Goal: Task Accomplishment & Management: Complete application form

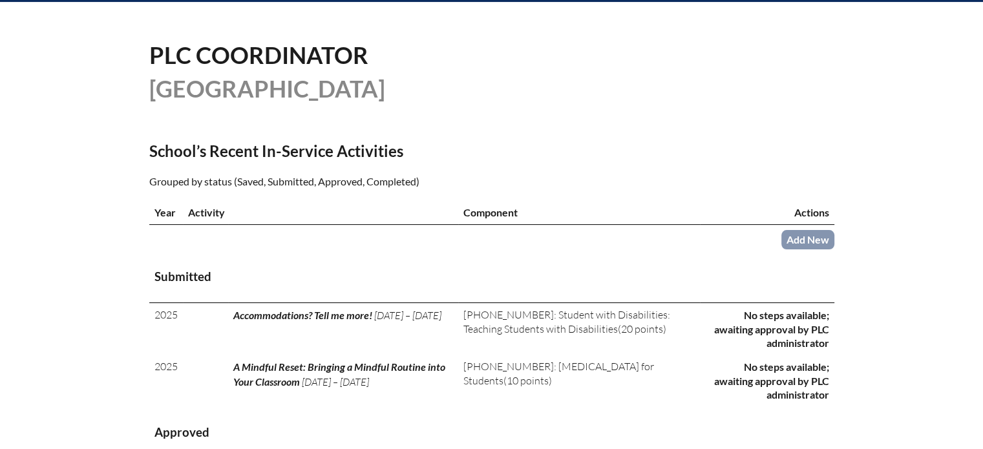
scroll to position [323, 0]
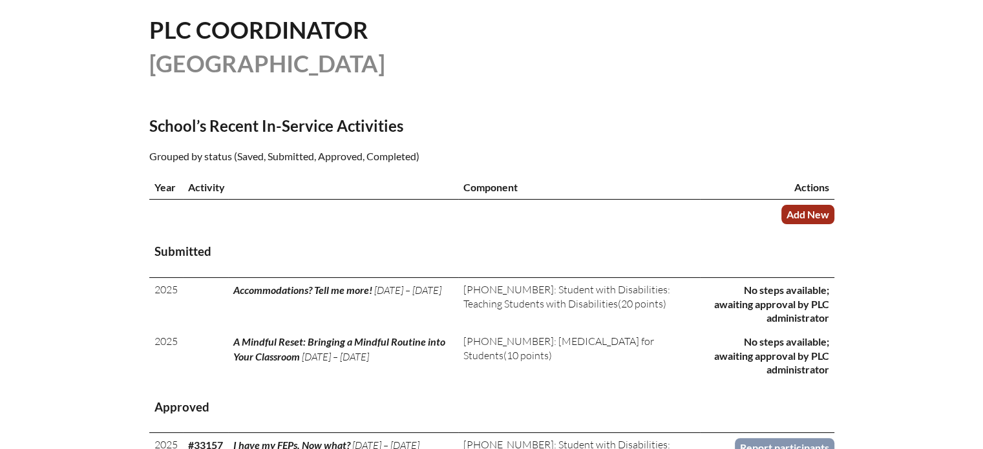
click at [795, 214] on link "Add New" at bounding box center [807, 214] width 53 height 19
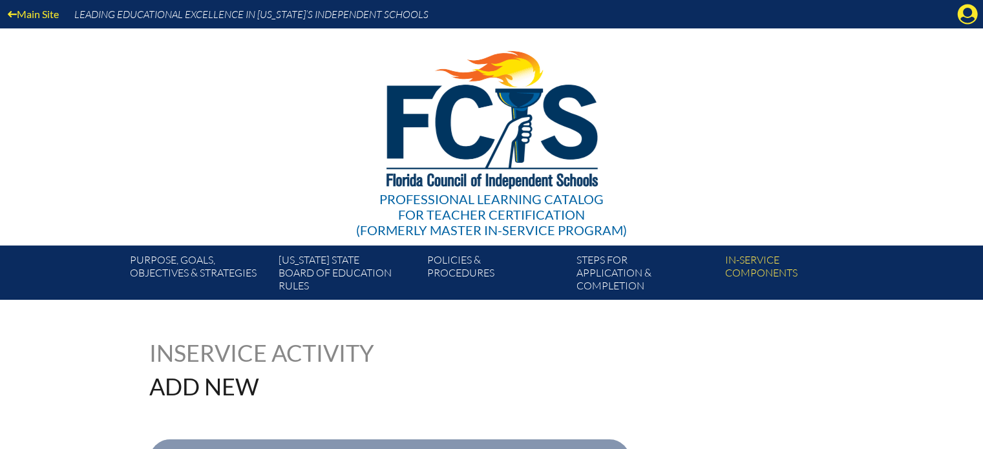
scroll to position [194, 0]
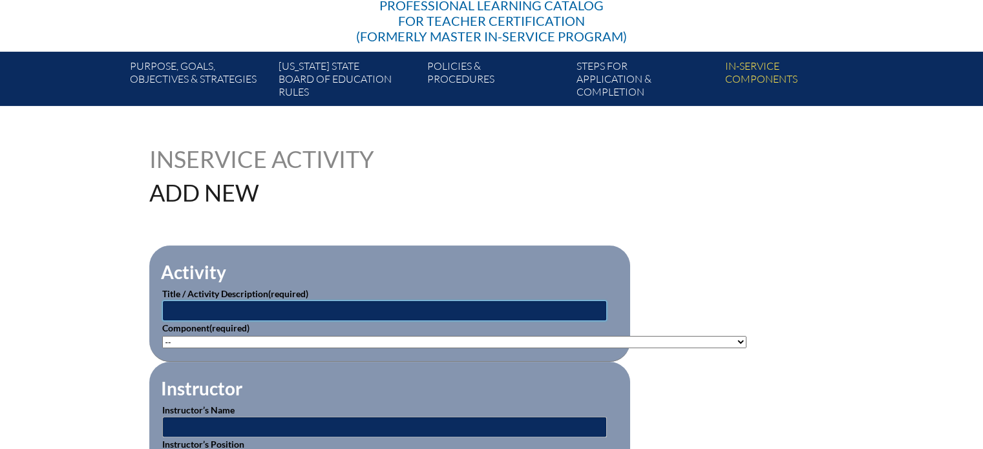
click at [260, 310] on input "text" at bounding box center [384, 310] width 445 height 21
type input "Achieving Deeper Learning in All Students: A Path to Equity"
click at [375, 340] on select"]"] "-- [PHONE_NUMBER]: Appropriate Art Activities [PHONE_NUMBER]: Concept and Art P…" at bounding box center [454, 342] width 584 height 12
select select"]"] "153479"
click at [162, 336] on select"]"] "-- 1-000-001: Appropriate Art Activities 1-000-002: Concept and Art Process for…" at bounding box center [454, 342] width 584 height 12
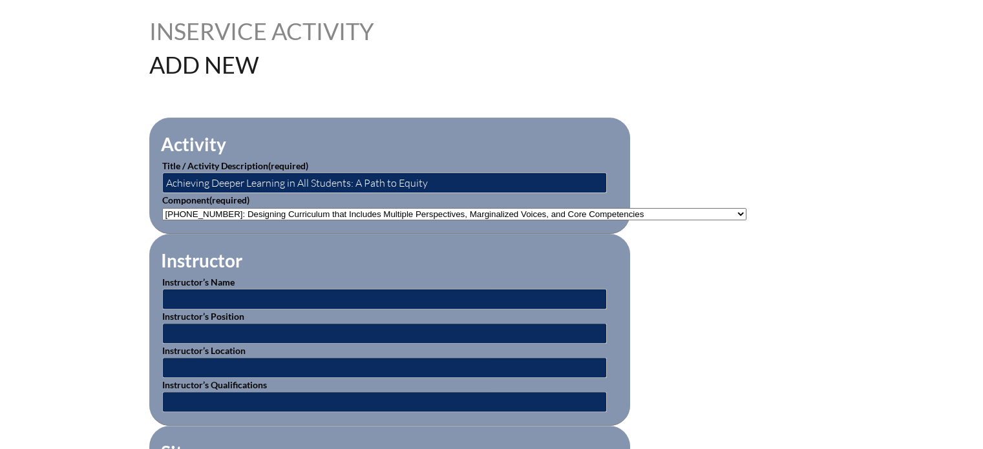
scroll to position [323, 0]
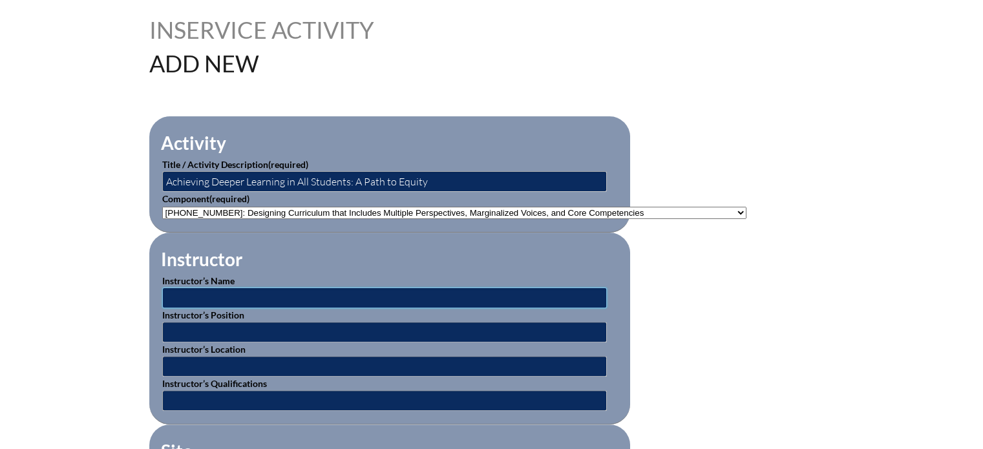
click at [273, 288] on input "text" at bounding box center [384, 298] width 445 height 21
type input "Jennifer Cruz"
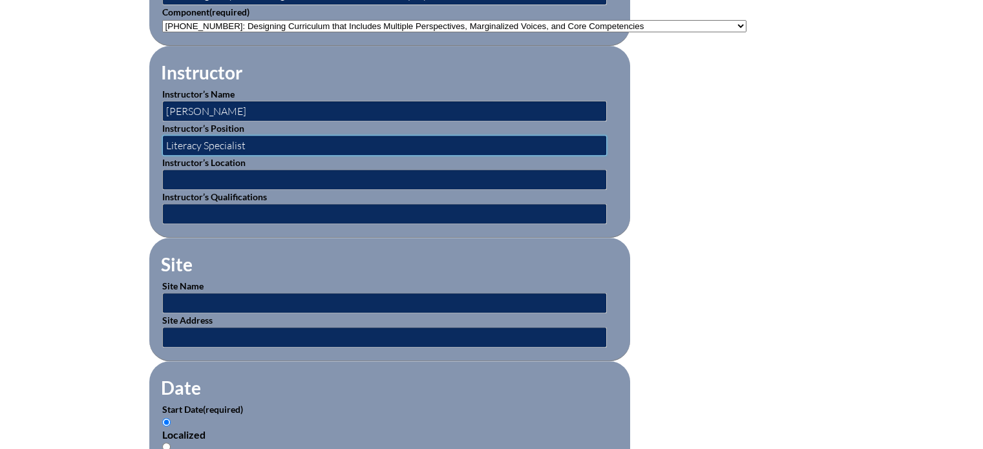
scroll to position [517, 0]
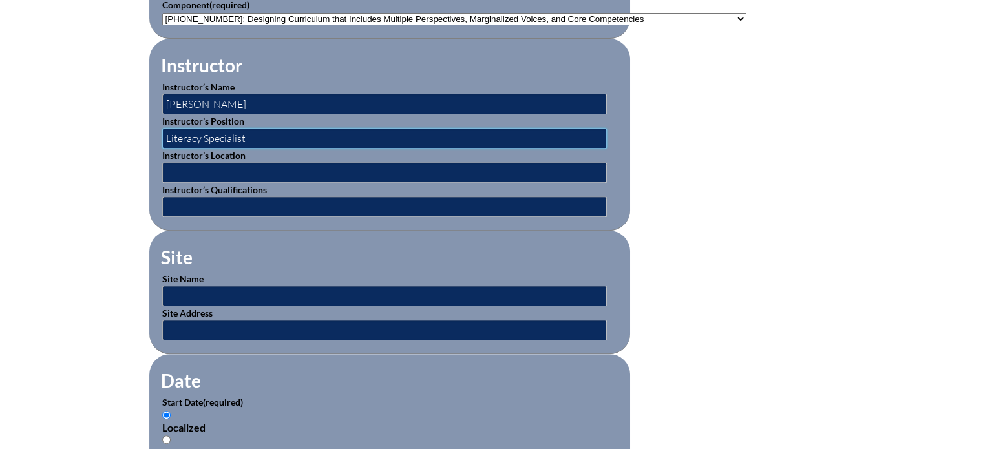
type input "Literacy Specialist"
click at [227, 289] on input "text" at bounding box center [384, 296] width 445 height 21
type input "[GEOGRAPHIC_DATA]"
click at [251, 324] on input "text" at bounding box center [384, 330] width 445 height 21
type input "[STREET_ADDRESS]"
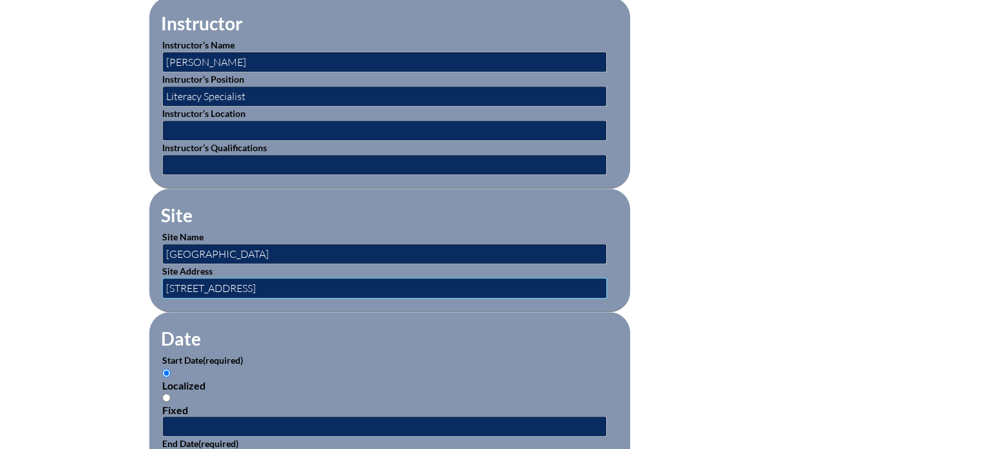
scroll to position [582, 0]
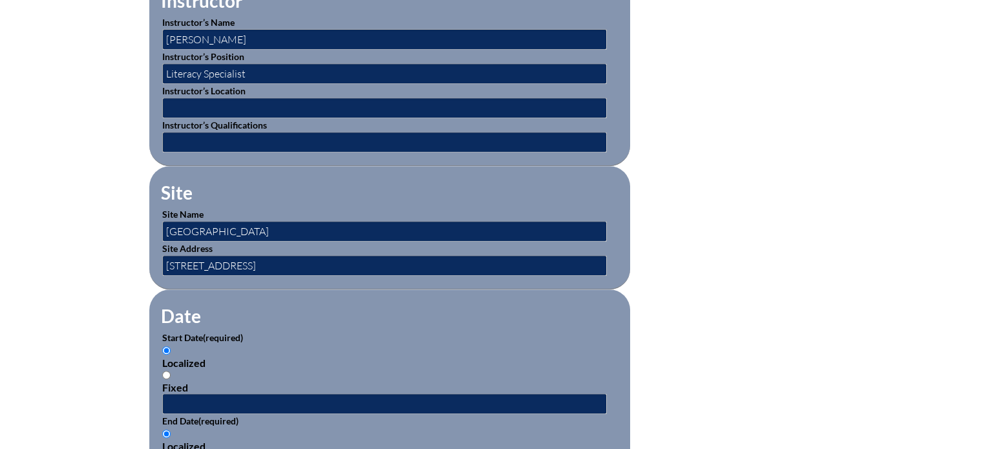
click at [162, 371] on input "Fixed" at bounding box center [166, 375] width 8 height 8
radio input "true"
click at [174, 396] on input "text" at bounding box center [384, 404] width 445 height 21
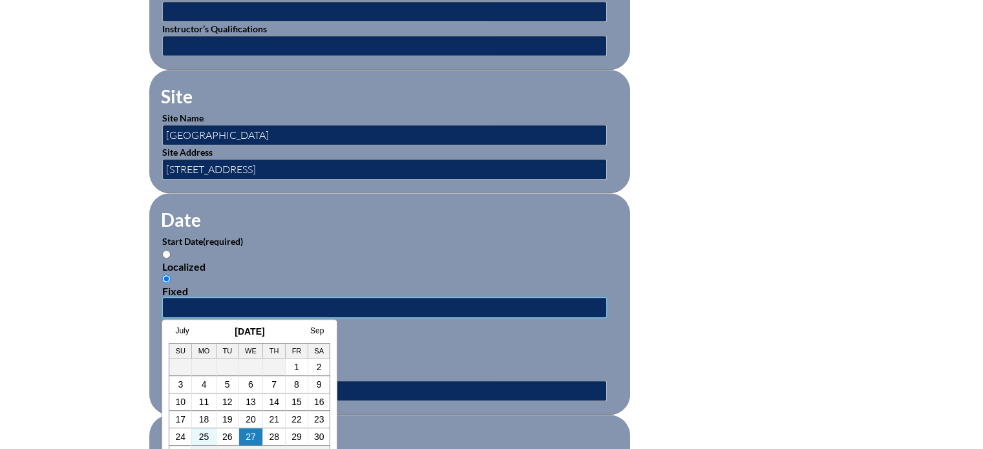
scroll to position [711, 0]
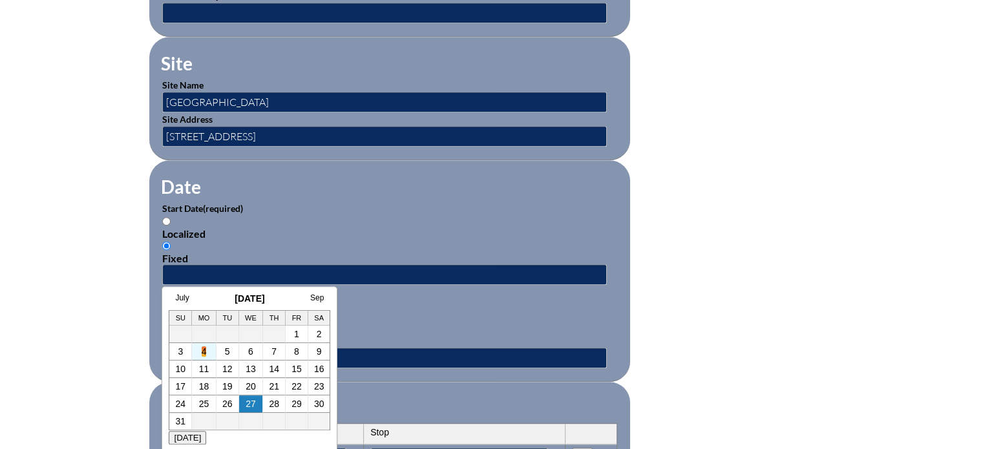
click at [205, 354] on link "4" at bounding box center [204, 351] width 5 height 10
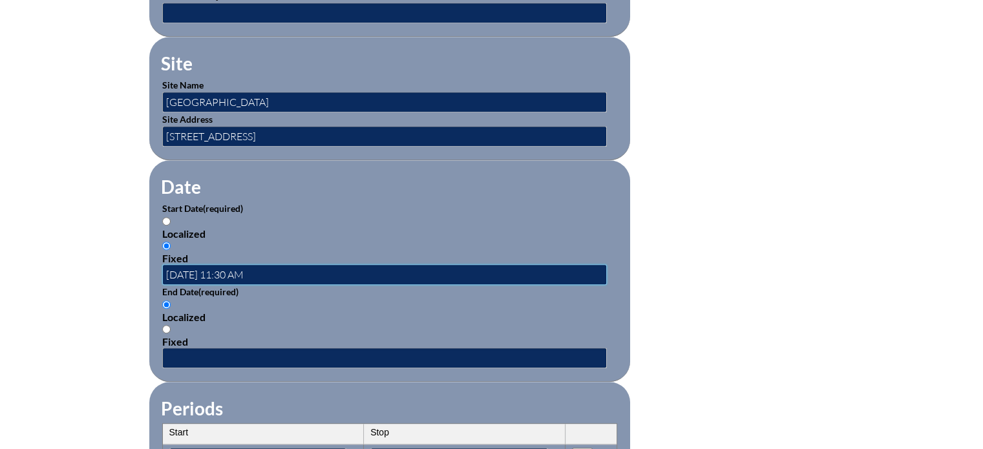
click at [233, 266] on input "2025-08-04 11:30 AM" at bounding box center [384, 274] width 445 height 21
type input "2025-08-04 10:30 AM"
click at [165, 325] on input "Fixed" at bounding box center [166, 329] width 8 height 8
radio input "true"
click at [171, 348] on input "text" at bounding box center [384, 358] width 445 height 21
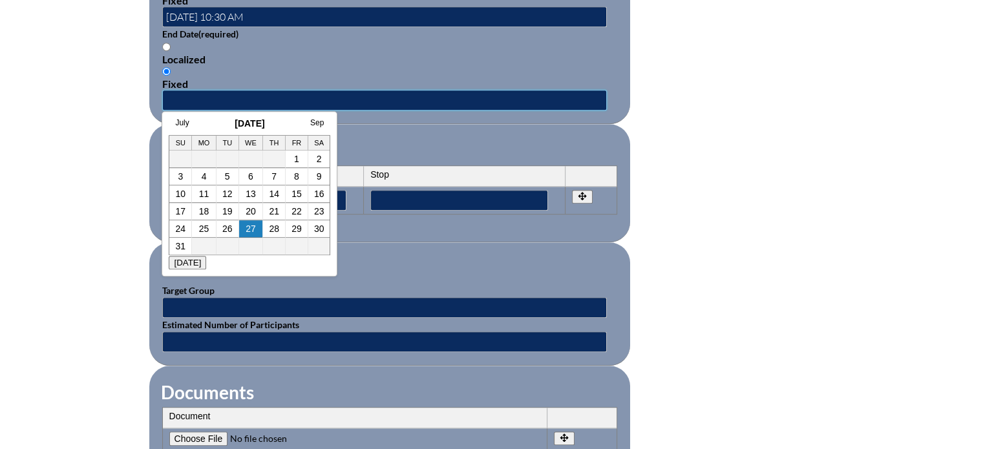
scroll to position [969, 0]
click at [200, 176] on td "4" at bounding box center [204, 175] width 25 height 17
click at [204, 180] on link "4" at bounding box center [204, 176] width 5 height 10
type input "2025-08-04 11:30 AM"
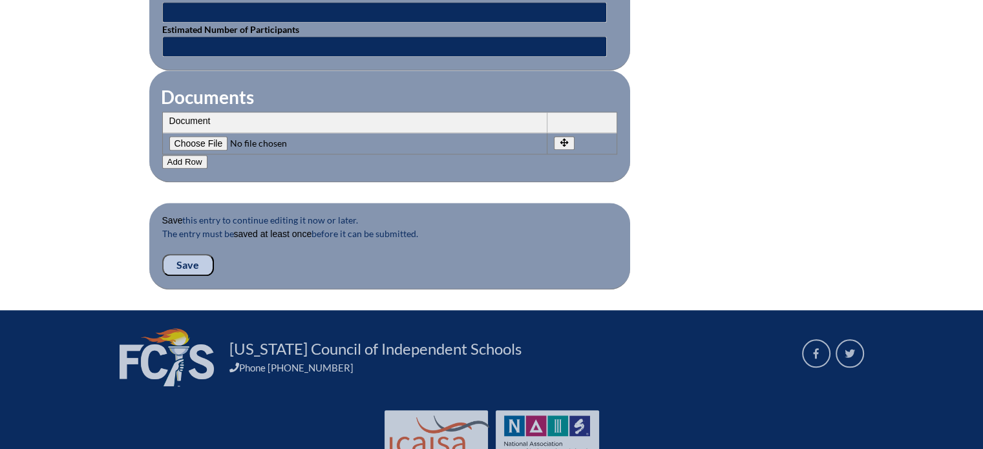
scroll to position [1292, 0]
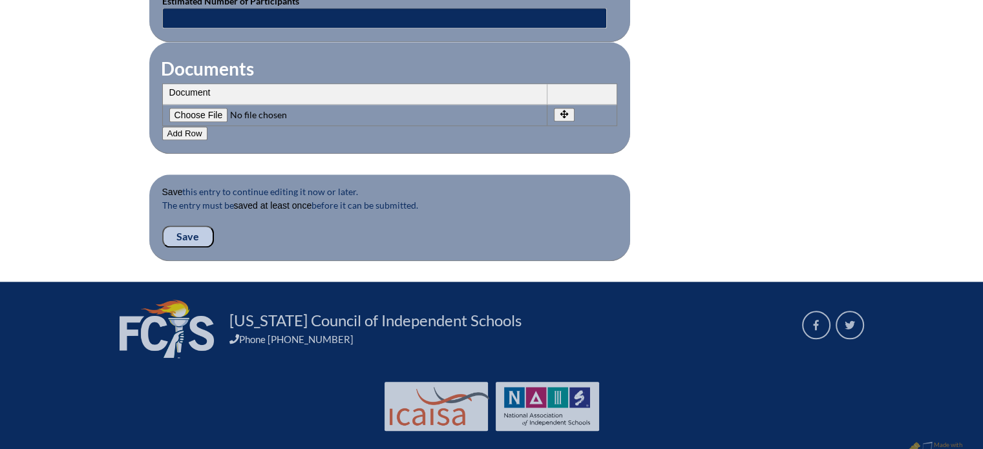
click at [193, 226] on input "Save" at bounding box center [188, 237] width 52 height 22
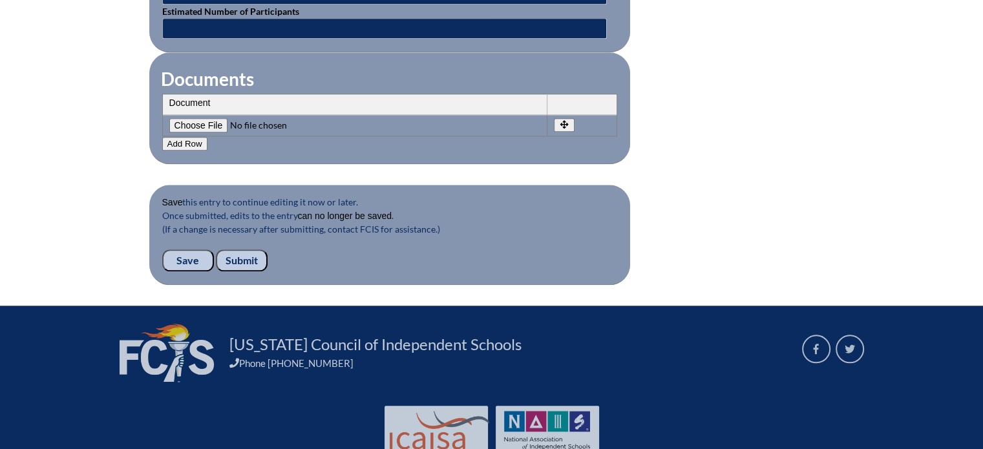
scroll to position [1339, 0]
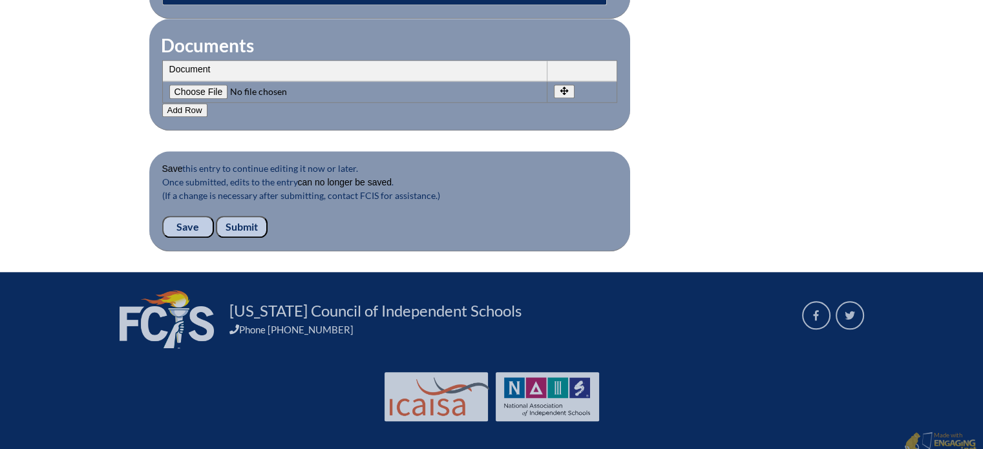
click at [245, 217] on input "Submit" at bounding box center [242, 227] width 52 height 22
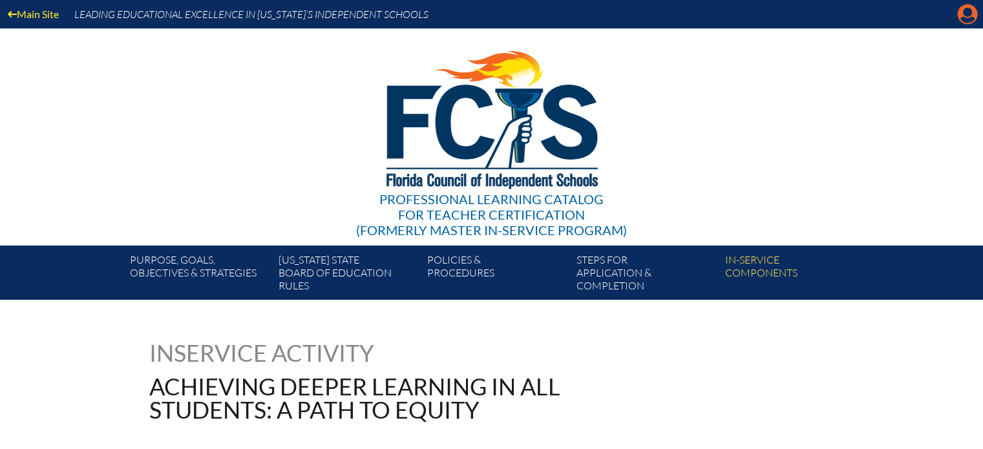
click at [964, 15] on icon "Manage account" at bounding box center [967, 14] width 21 height 21
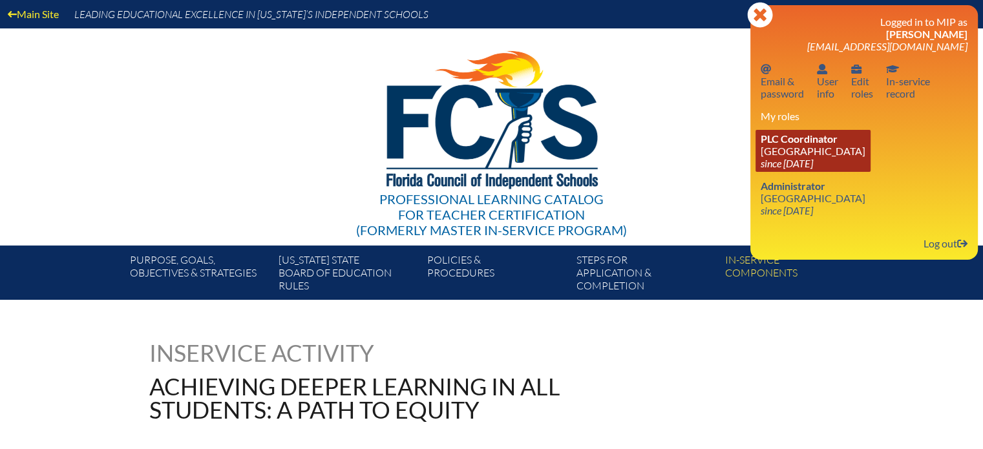
click at [790, 154] on link "PLC Coordinator Miami Country Day School since 2024 Aug 1" at bounding box center [812, 151] width 115 height 42
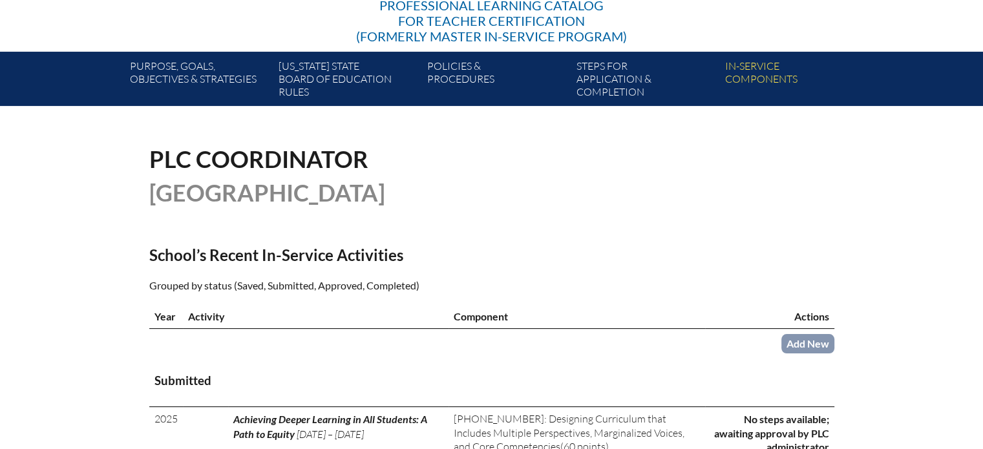
scroll to position [258, 0]
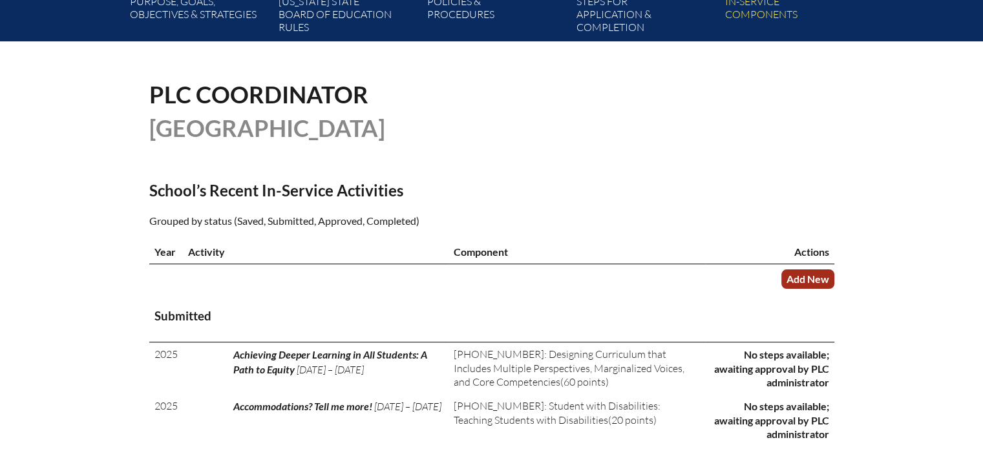
click at [799, 278] on link "Add New" at bounding box center [807, 278] width 53 height 19
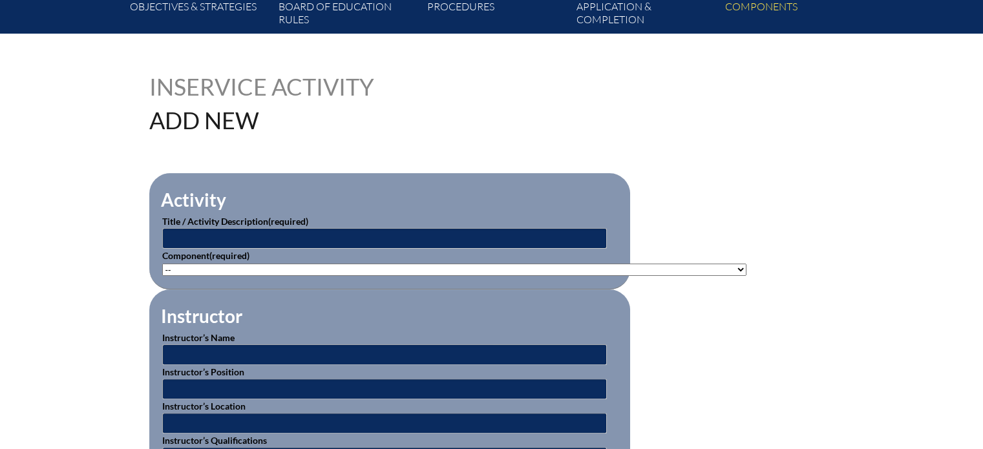
scroll to position [323, 0]
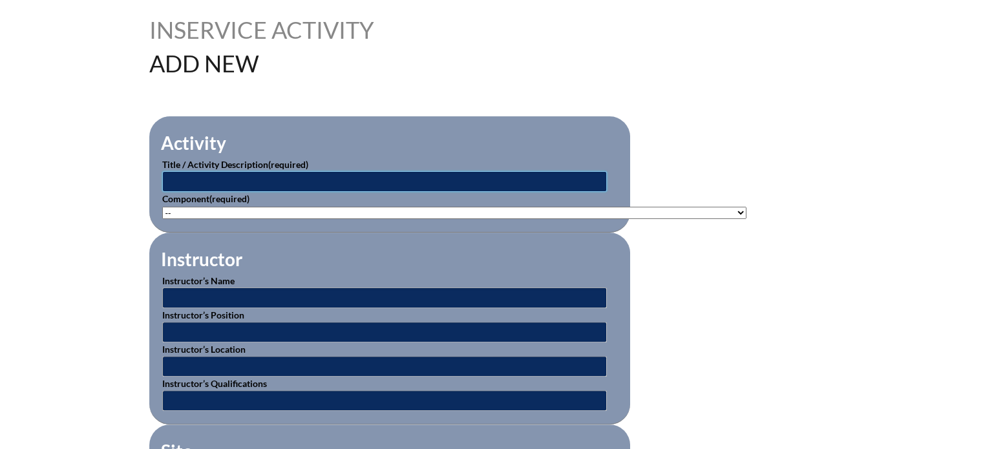
click at [200, 178] on input "text" at bounding box center [384, 181] width 445 height 21
type input "AI for Staff"
click at [175, 207] on select"]"] "-- 1-000-001: Appropriate Art Activities 1-000-002: Concept and Art Process for…" at bounding box center [454, 213] width 584 height 12
select select"]"] "20495"
click at [162, 207] on select"]"] "-- 1-000-001: Appropriate Art Activities 1-000-002: Concept and Art Process for…" at bounding box center [454, 213] width 584 height 12
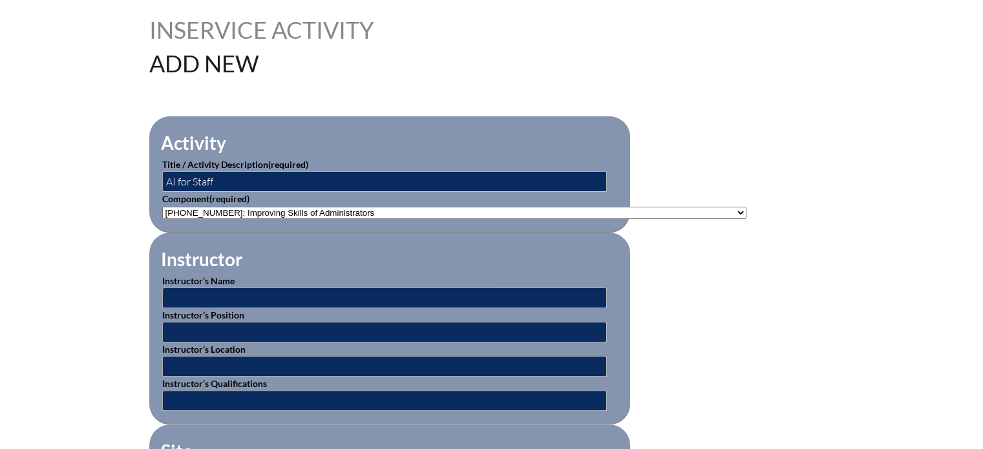
click at [355, 247] on fieldset "Instructor Instructor’s Name Instructor’s Position Instructor’s Location Instru…" at bounding box center [389, 329] width 481 height 192
click at [240, 295] on input "text" at bounding box center [384, 298] width 445 height 21
type input "[PERSON_NAME]"
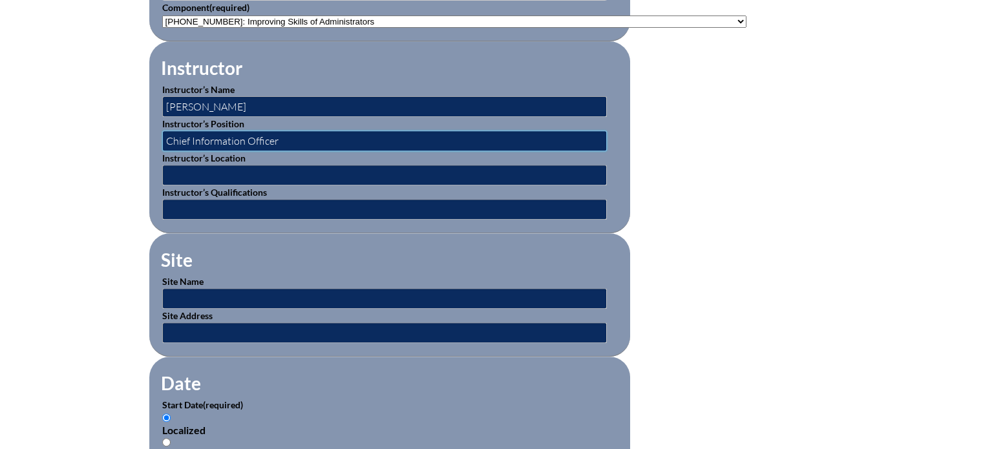
scroll to position [517, 0]
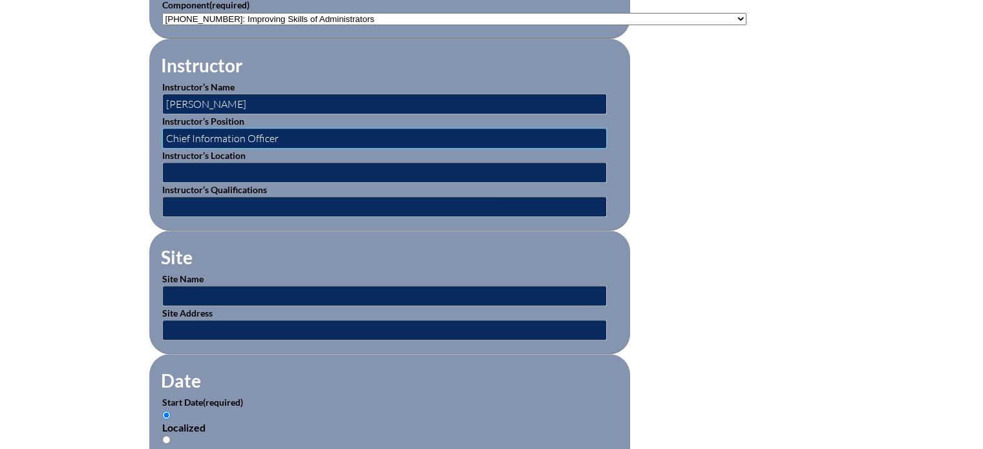
type input "Chief Information Officer"
click at [187, 289] on input "text" at bounding box center [384, 296] width 445 height 21
type input "[GEOGRAPHIC_DATA]"
click at [222, 323] on input "text" at bounding box center [384, 330] width 445 height 21
type input "601 NE 107th Street, Miami, FL 33161"
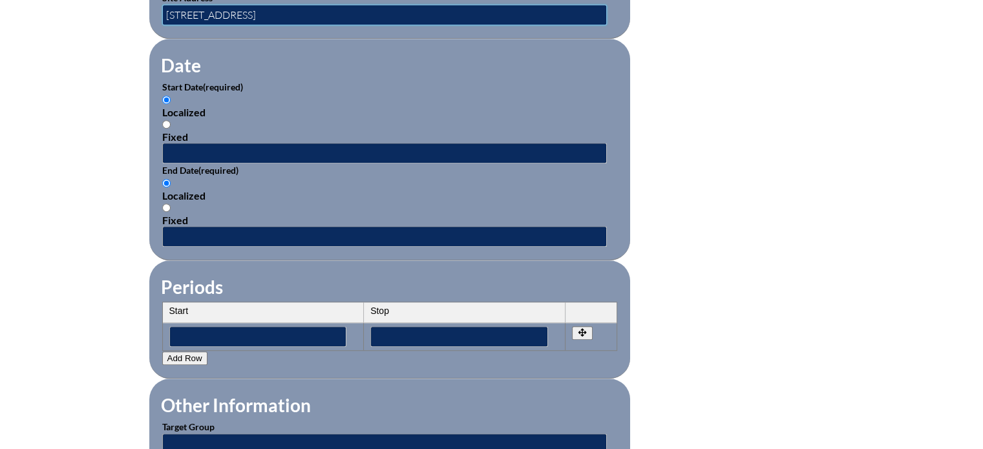
scroll to position [840, 0]
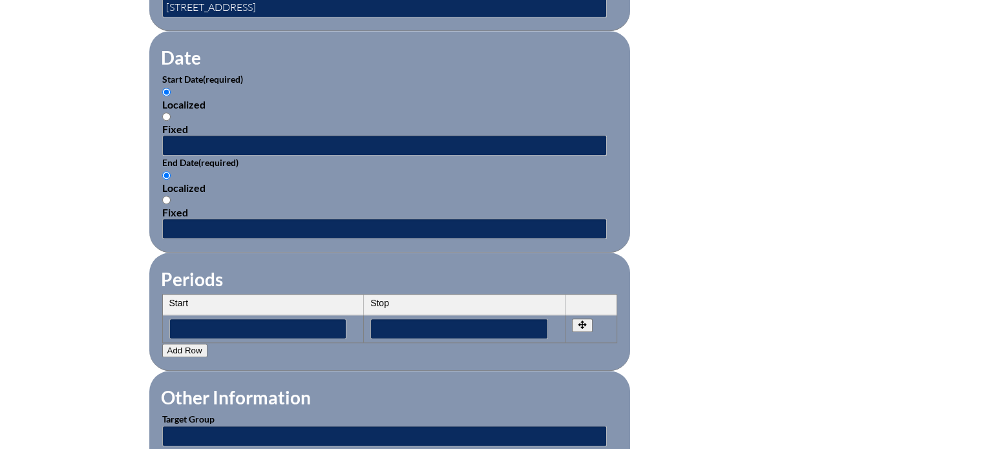
click at [166, 112] on input "Fixed" at bounding box center [166, 116] width 8 height 8
radio input "true"
click at [182, 138] on input "text" at bounding box center [384, 145] width 445 height 21
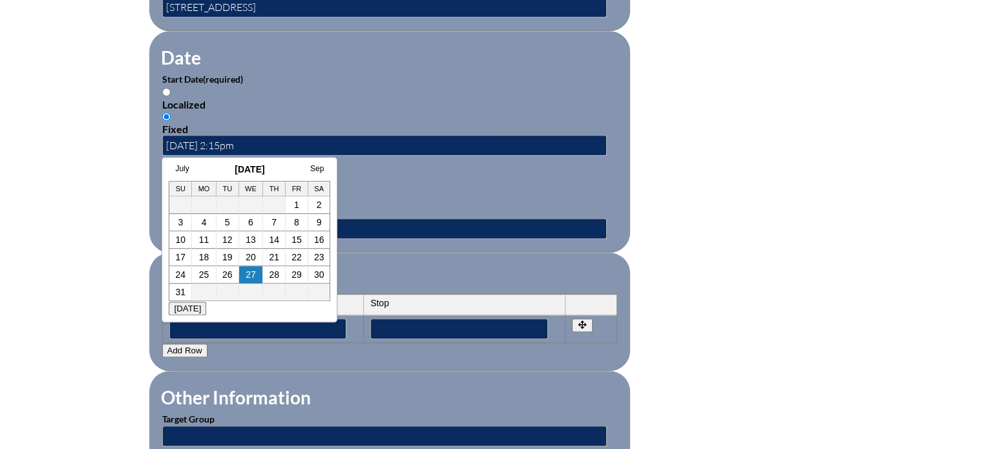
drag, startPoint x: 413, startPoint y: 191, endPoint x: 406, endPoint y: 187, distance: 7.2
click at [413, 191] on div "Localized Fixed" at bounding box center [389, 193] width 455 height 49
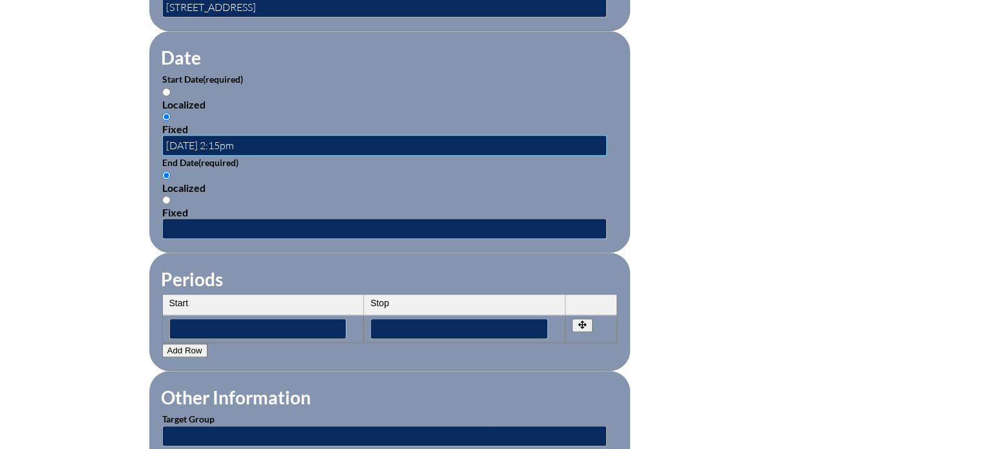
click at [270, 135] on input "2025-08-04 2:15pm" at bounding box center [384, 145] width 445 height 21
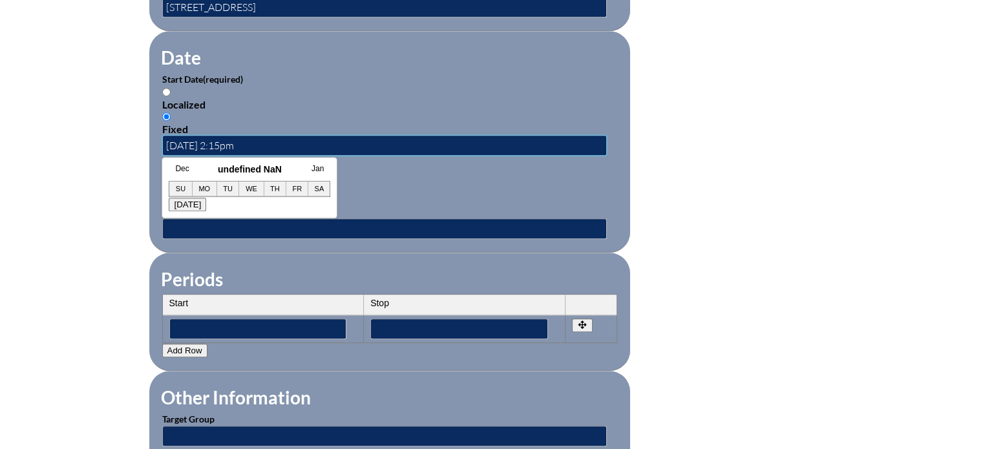
click at [242, 135] on input "2025-08-04 2:15pm" at bounding box center [384, 145] width 445 height 21
type input "2025-08-04 1:00pm"
click at [410, 182] on div "Localized" at bounding box center [389, 188] width 455 height 12
click at [171, 176] on input "Localized" at bounding box center [166, 175] width 8 height 8
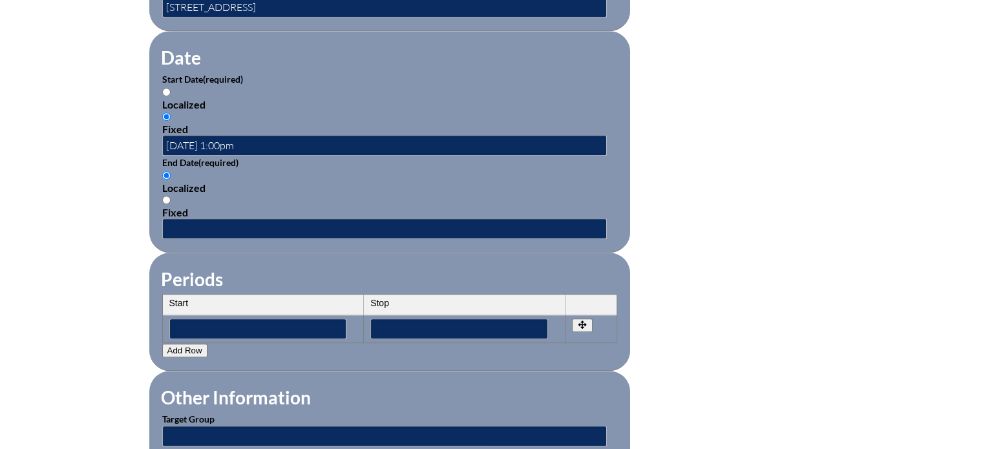
click at [165, 196] on input "Fixed" at bounding box center [166, 200] width 8 height 8
radio input "true"
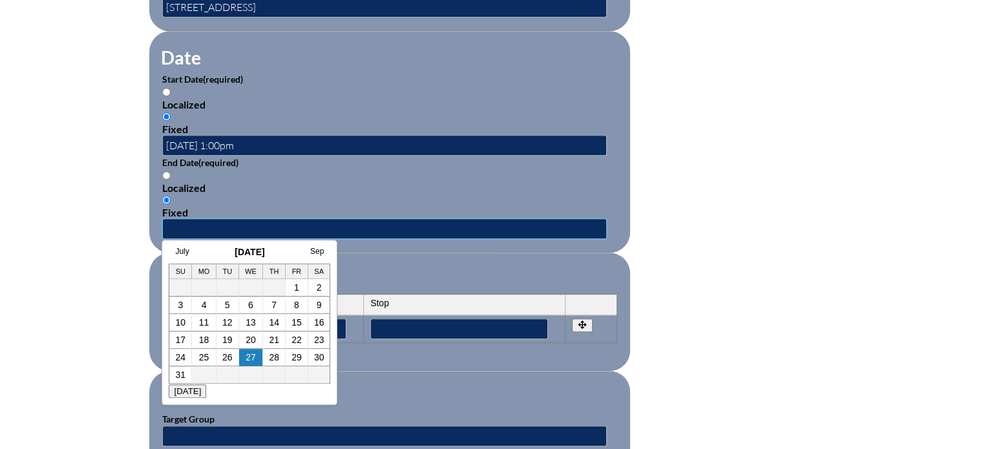
click at [174, 218] on input "text" at bounding box center [384, 228] width 445 height 21
click at [202, 309] on link "4" at bounding box center [204, 305] width 5 height 10
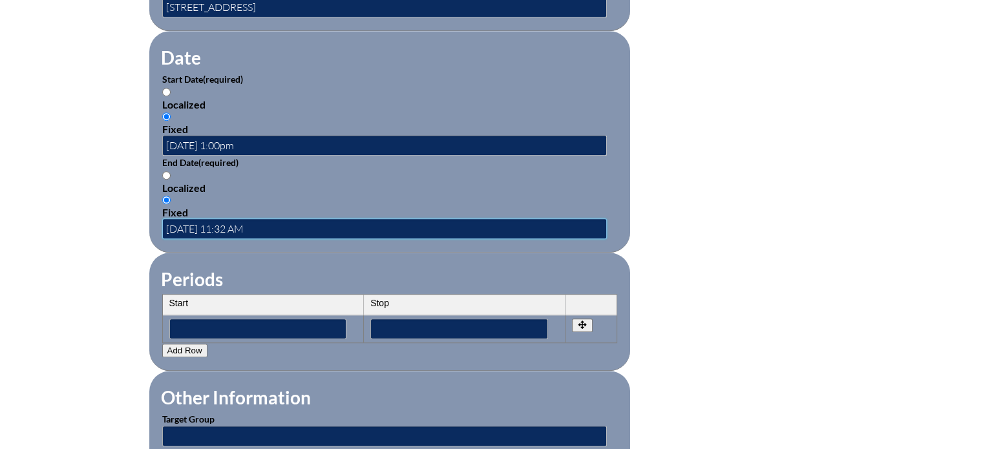
click at [271, 222] on input "2025-08-04 11:32 AM" at bounding box center [384, 228] width 445 height 21
type input "2025-08-04 2:00pm"
click at [371, 376] on fieldset "Other Information Target Group Estimated Number of Participants" at bounding box center [389, 432] width 481 height 123
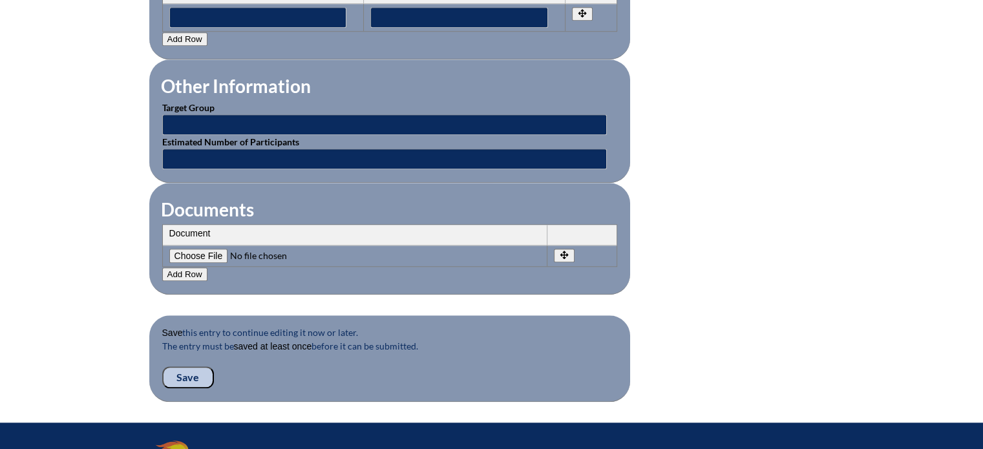
scroll to position [1163, 0]
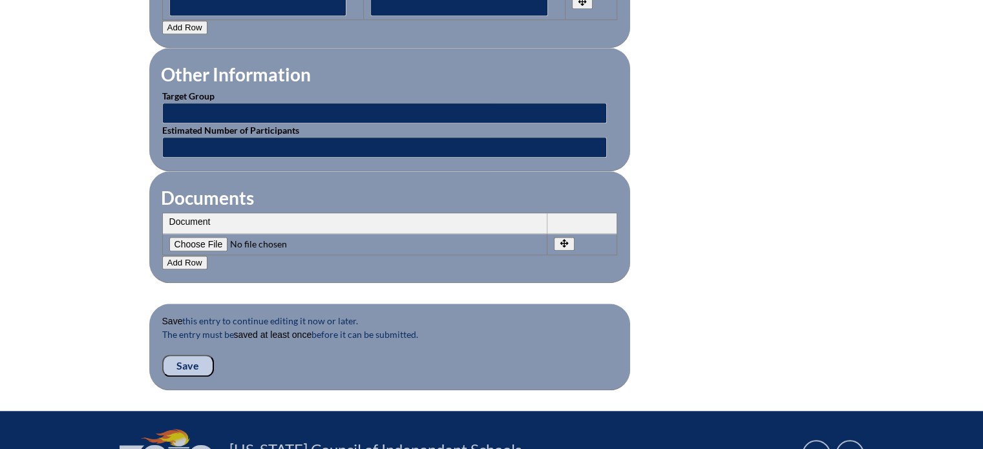
click at [191, 356] on input "Save" at bounding box center [188, 366] width 52 height 22
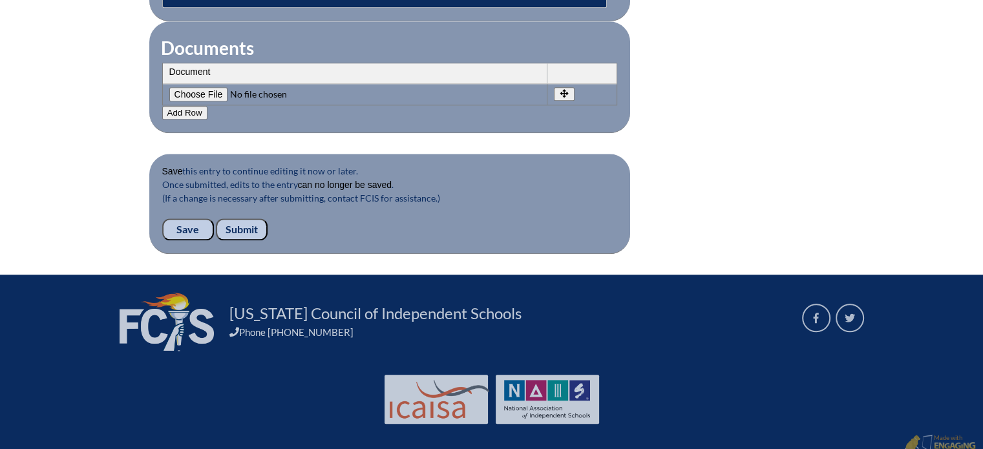
scroll to position [1316, 0]
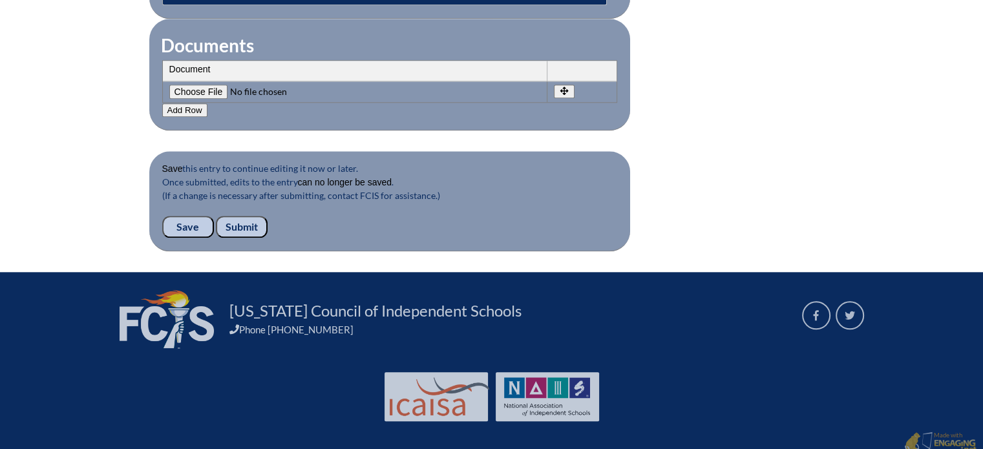
click at [241, 216] on input "Submit" at bounding box center [242, 227] width 52 height 22
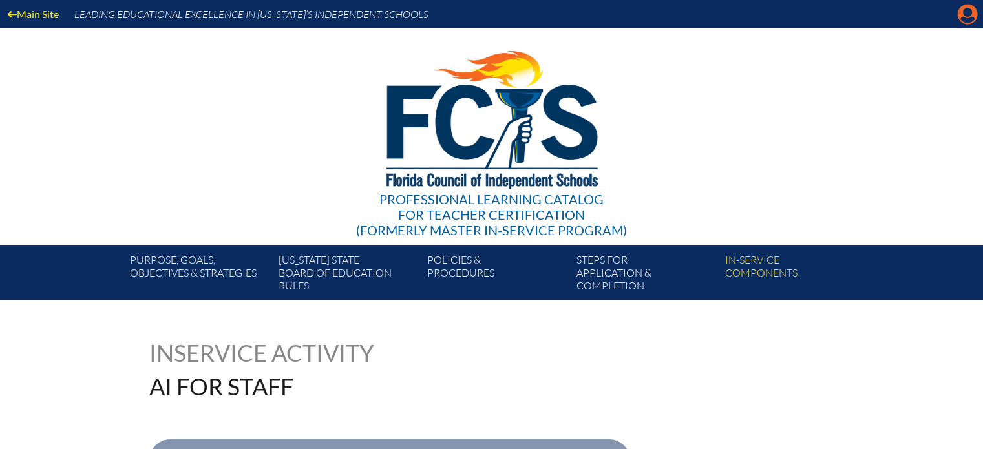
click at [962, 13] on icon at bounding box center [968, 15] width 20 height 20
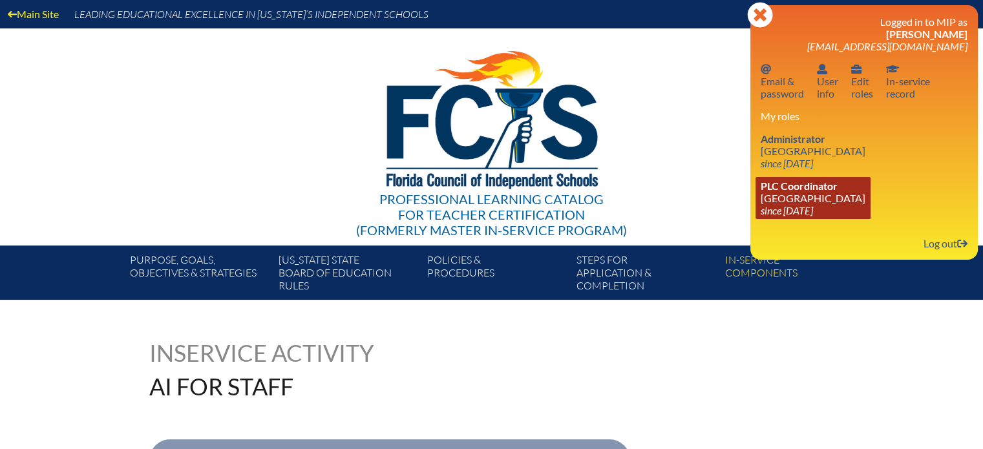
click at [792, 196] on link "PLC Coordinator [GEOGRAPHIC_DATA] since [DATE]" at bounding box center [812, 198] width 115 height 42
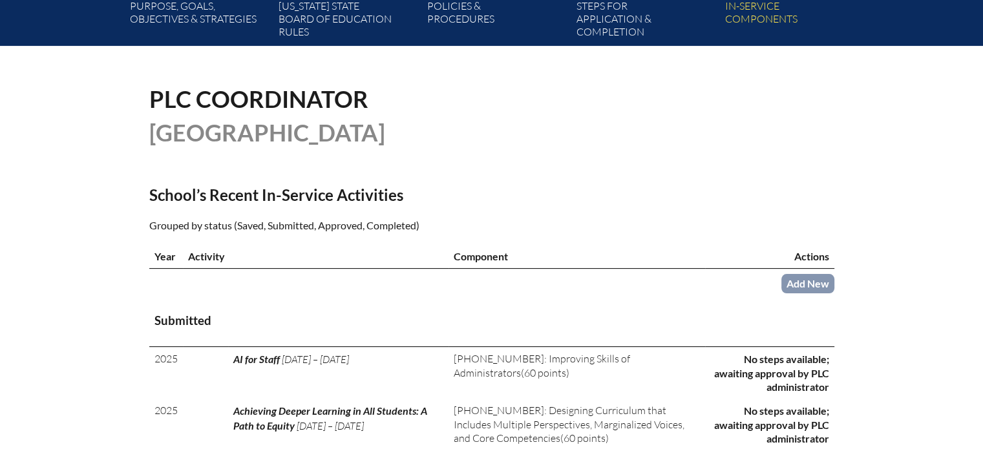
scroll to position [258, 0]
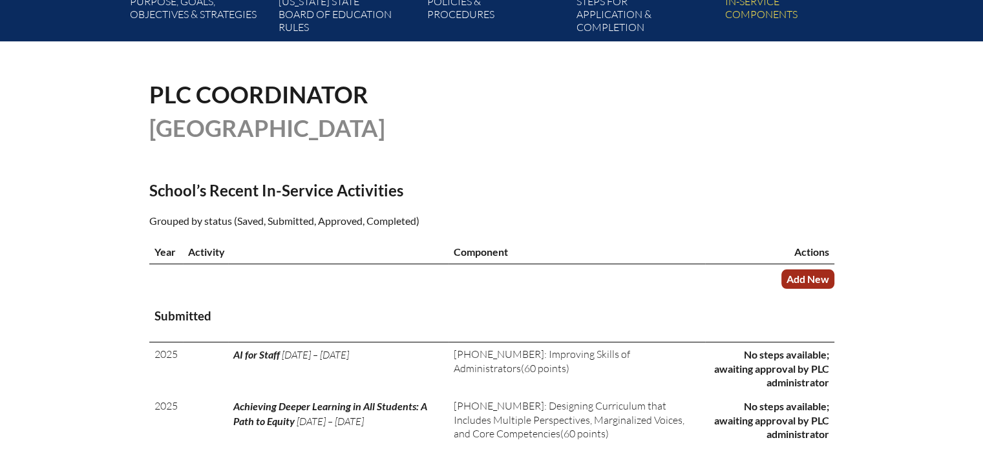
click at [798, 277] on link "Add New" at bounding box center [807, 278] width 53 height 19
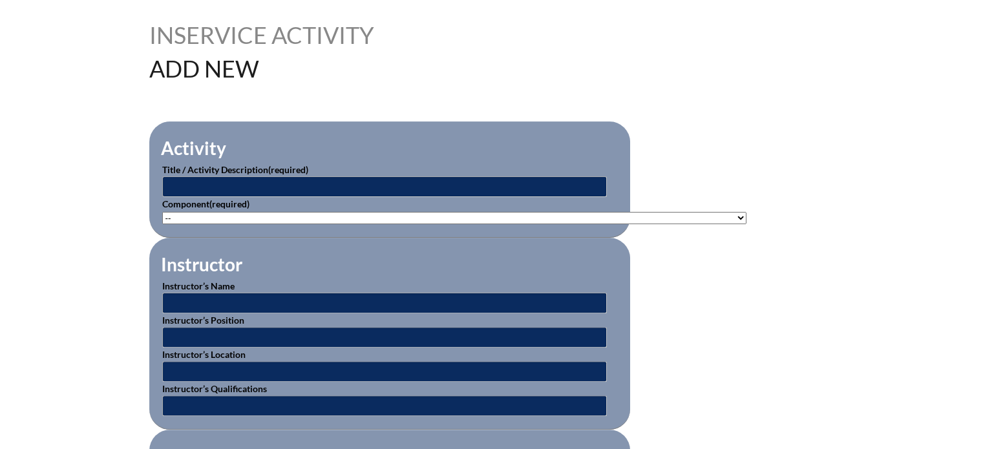
scroll to position [323, 0]
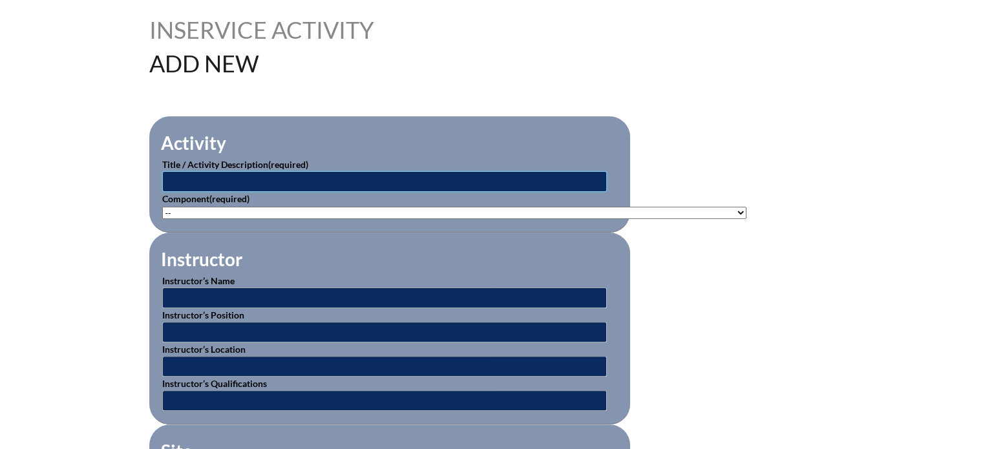
click at [233, 173] on input "text" at bounding box center [384, 181] width 445 height 21
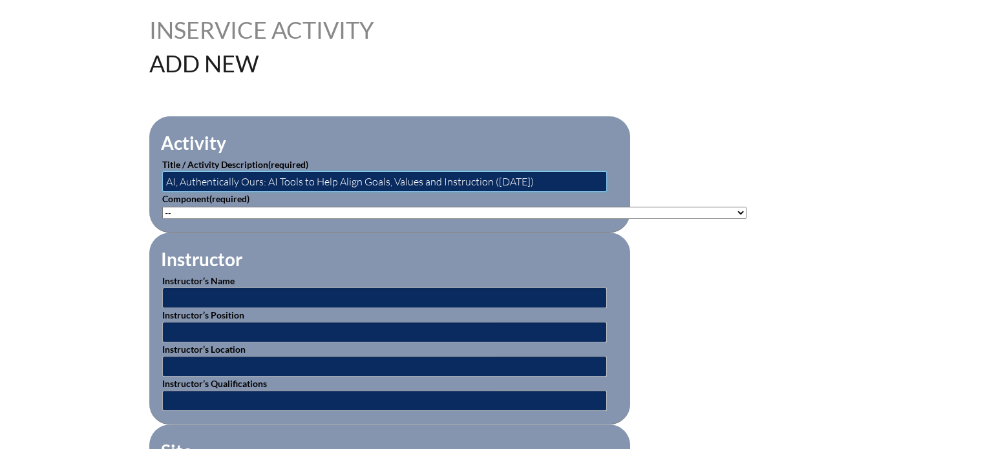
type input "AI, Authentically Ours: AI Tools to Help Align Goals, Values and Instruction ([…"
click at [186, 207] on select"]"] "-- [PHONE_NUMBER]: Appropriate Art Activities [PHONE_NUMBER]: Concept and Art P…" at bounding box center [454, 213] width 584 height 12
select select"]"] "235077"
click at [162, 207] on select"]"] "-- [PHONE_NUMBER]: Appropriate Art Activities [PHONE_NUMBER]: Concept and Art P…" at bounding box center [454, 213] width 584 height 12
click at [225, 295] on input "text" at bounding box center [384, 298] width 445 height 21
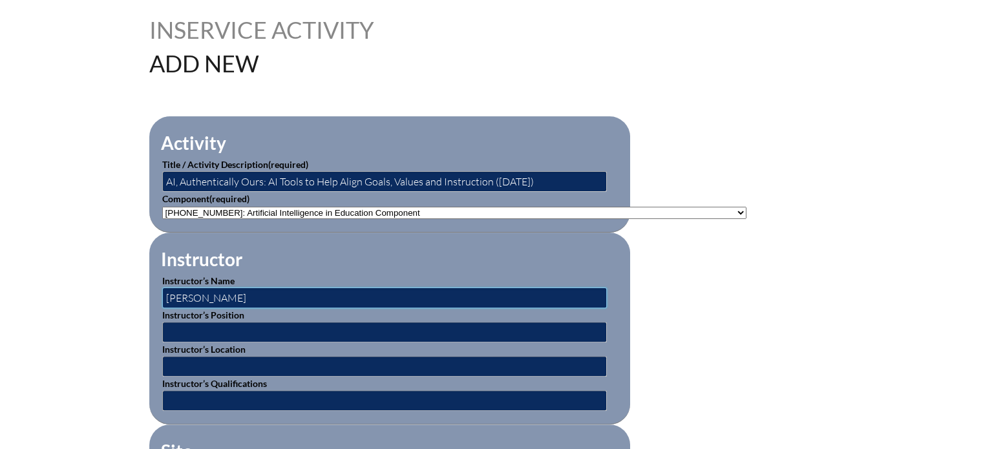
type input "[PERSON_NAME]"
click at [242, 326] on input "text" at bounding box center [384, 332] width 445 height 21
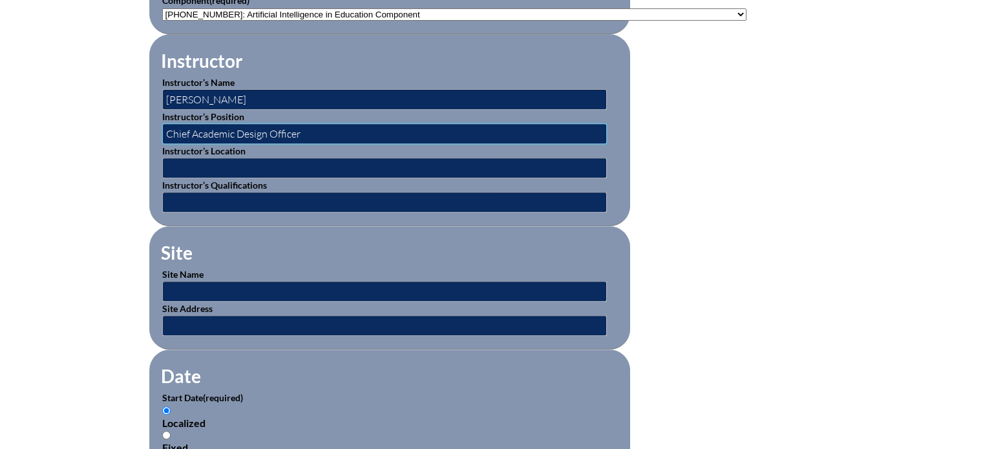
scroll to position [582, 0]
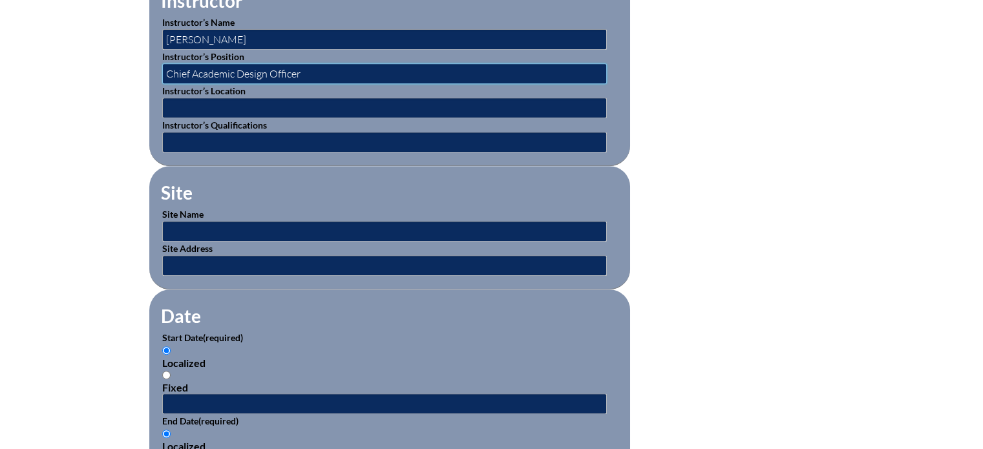
type input "Chief Academic Design Officer"
click at [188, 225] on input "text" at bounding box center [384, 231] width 445 height 21
type input "[GEOGRAPHIC_DATA]"
click at [215, 258] on input "text" at bounding box center [384, 265] width 445 height 21
type input "[STREET_ADDRESS]"
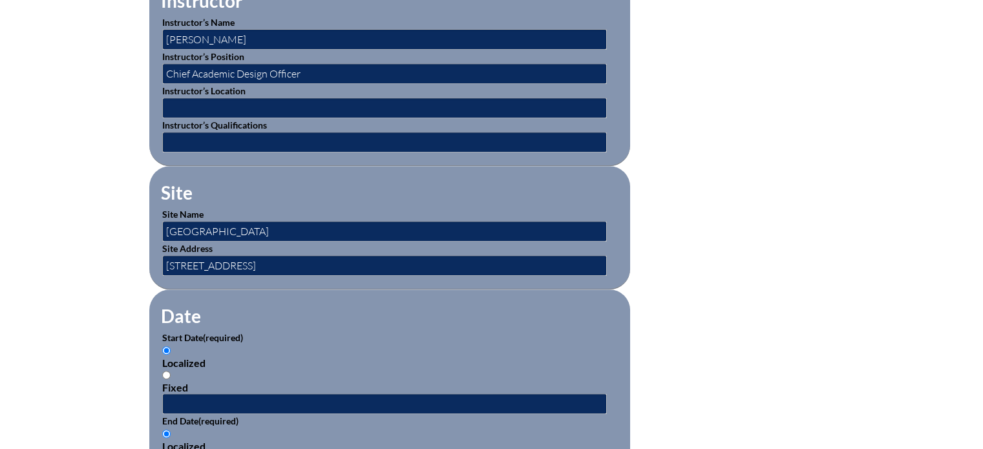
click at [167, 371] on input "Fixed" at bounding box center [166, 375] width 8 height 8
radio input "true"
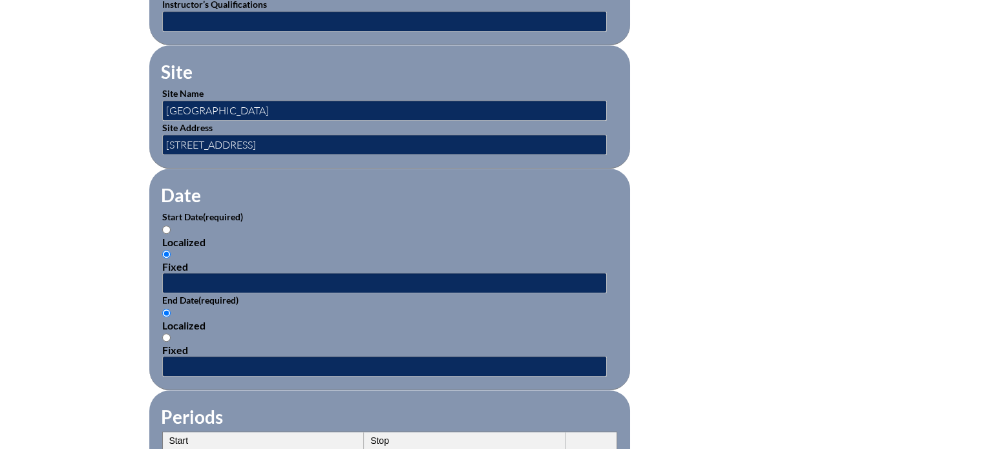
scroll to position [711, 0]
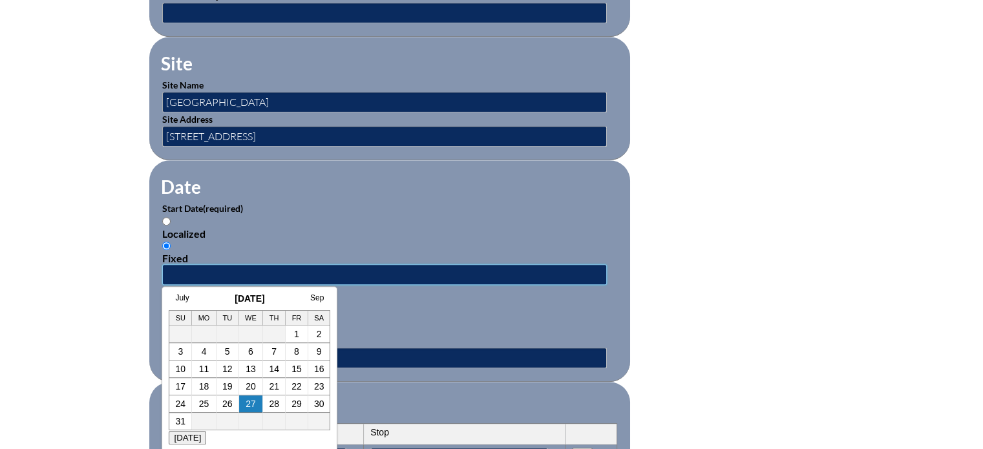
click at [190, 268] on input "text" at bounding box center [384, 274] width 445 height 21
type input "2025-08-04 2:15pm"
click at [431, 311] on div "Localized" at bounding box center [389, 317] width 455 height 12
click at [171, 309] on input "Localized" at bounding box center [166, 304] width 8 height 8
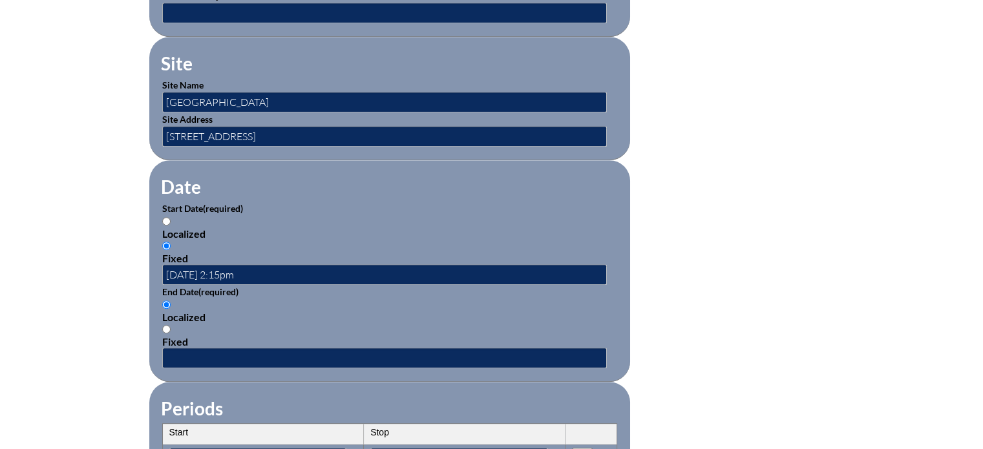
click at [169, 325] on input "Fixed" at bounding box center [166, 329] width 8 height 8
radio input "true"
click at [191, 348] on input "text" at bounding box center [384, 358] width 445 height 21
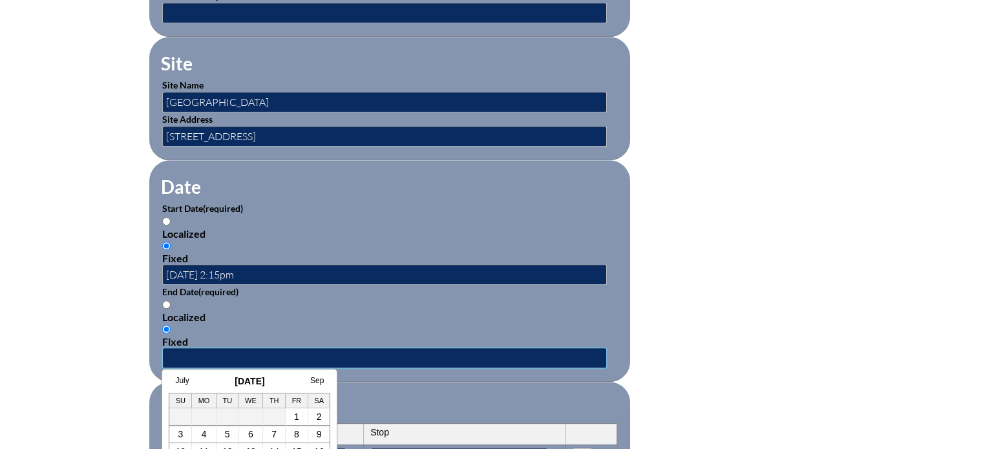
type input "2025-08-04 3:15 PM"
click at [492, 387] on fieldset "Periods Start Stop No rows created Add new row Start Stop Start Stop" at bounding box center [389, 441] width 481 height 118
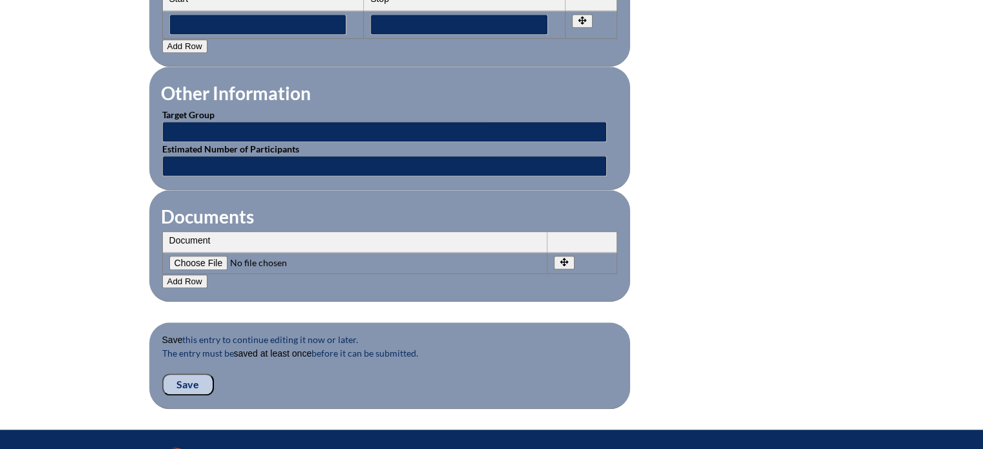
scroll to position [1163, 0]
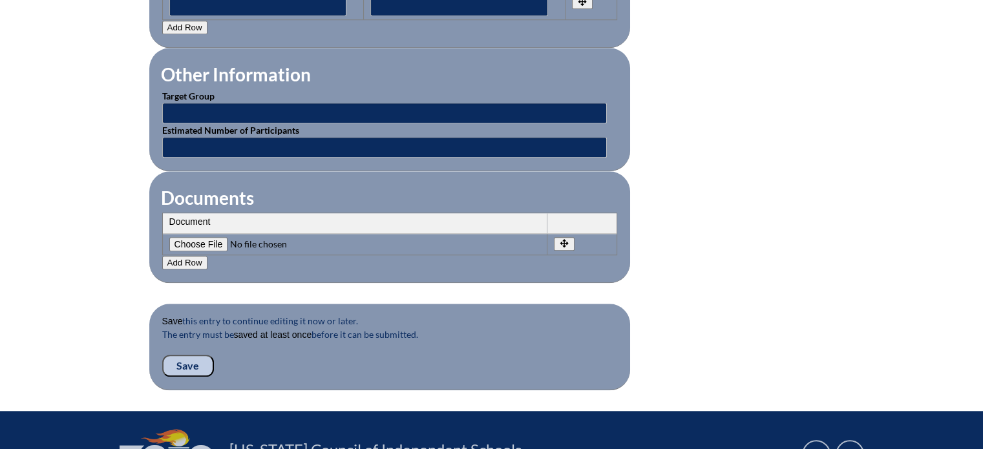
click at [187, 355] on input "Save" at bounding box center [188, 366] width 52 height 22
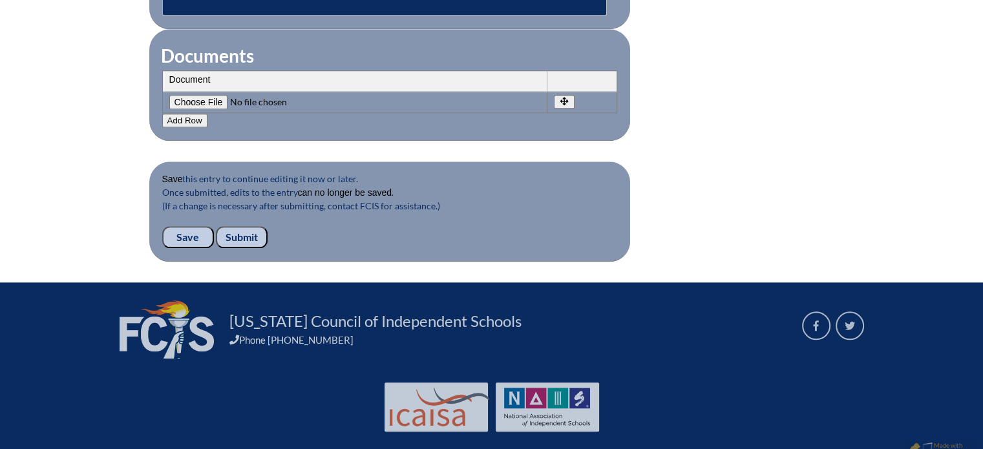
scroll to position [1362, 0]
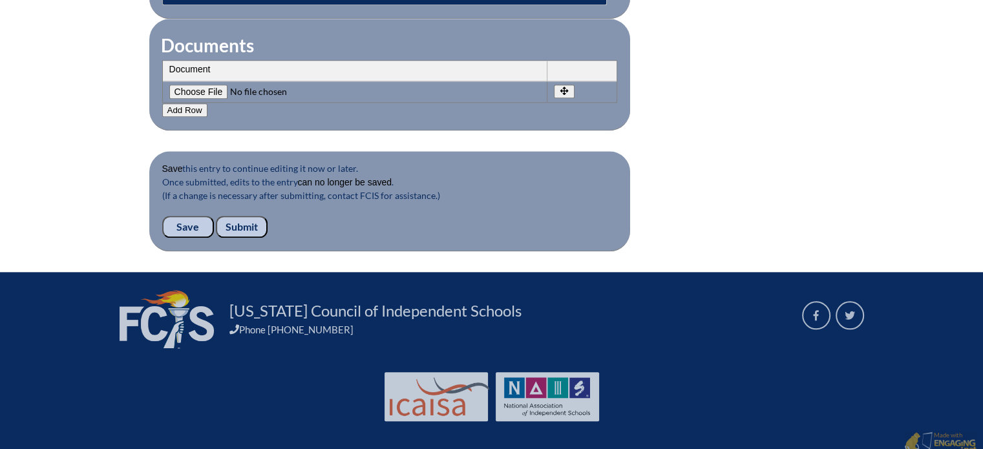
click at [246, 216] on input "Submit" at bounding box center [242, 227] width 52 height 22
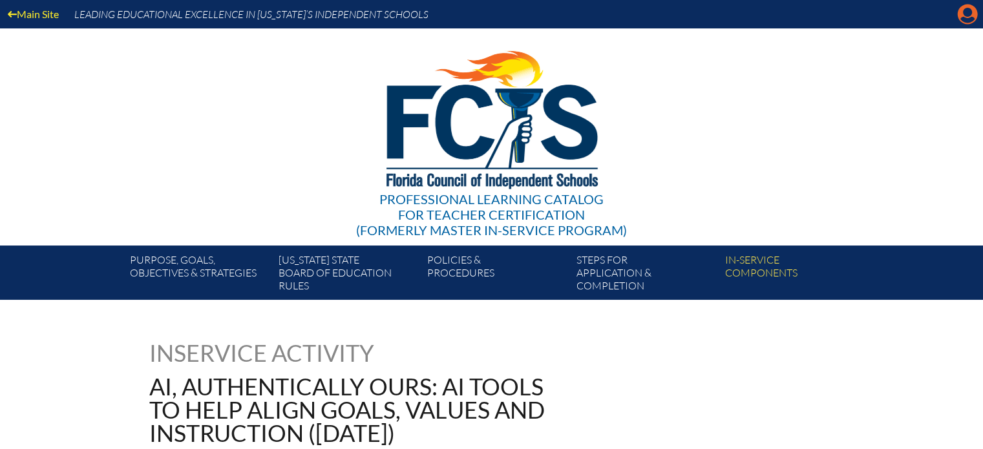
click at [969, 13] on icon "Manage account" at bounding box center [967, 14] width 21 height 21
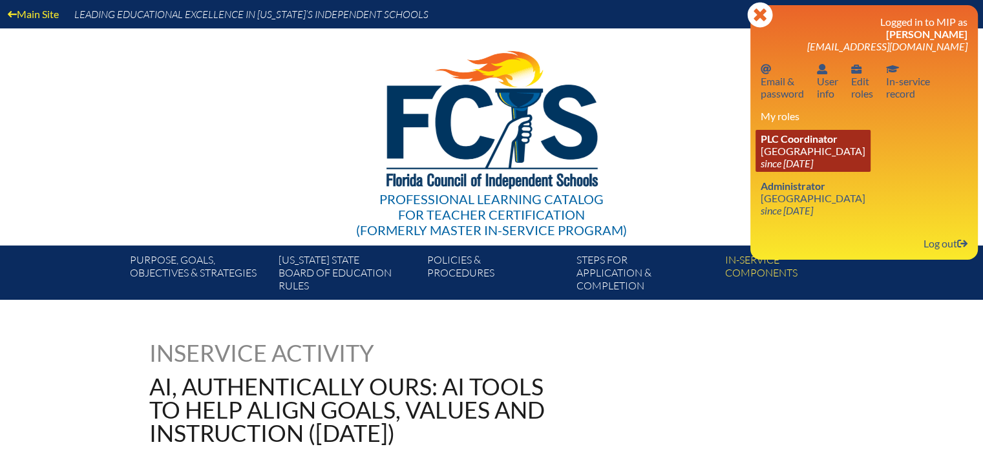
click at [803, 152] on link "PLC Coordinator [GEOGRAPHIC_DATA] since [DATE]" at bounding box center [812, 151] width 115 height 42
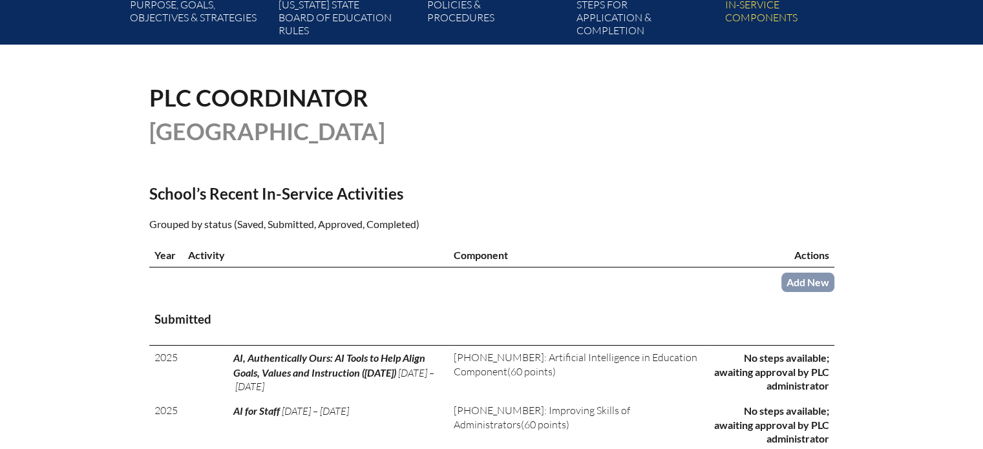
scroll to position [258, 0]
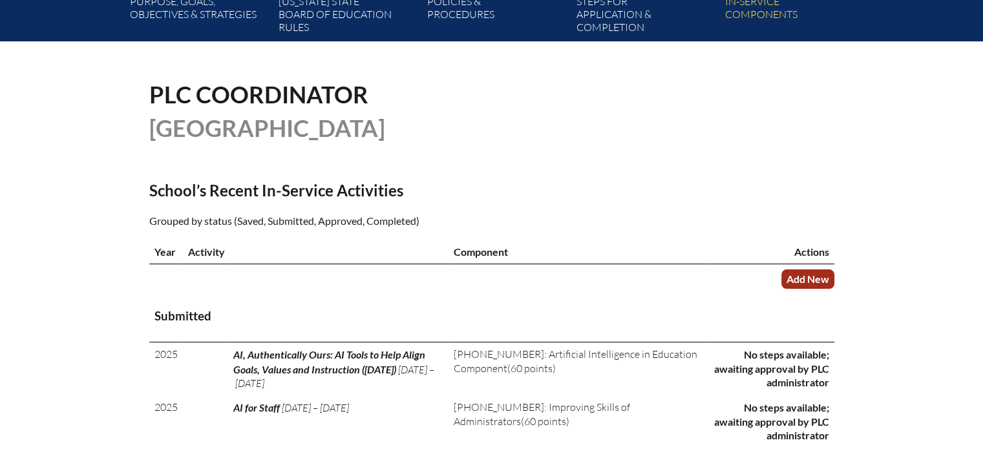
click at [803, 277] on link "Add New" at bounding box center [807, 278] width 53 height 19
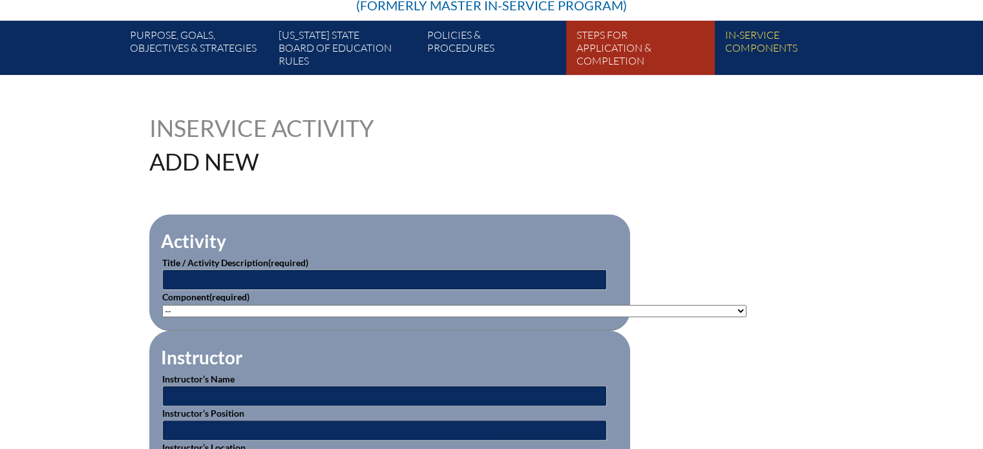
scroll to position [258, 0]
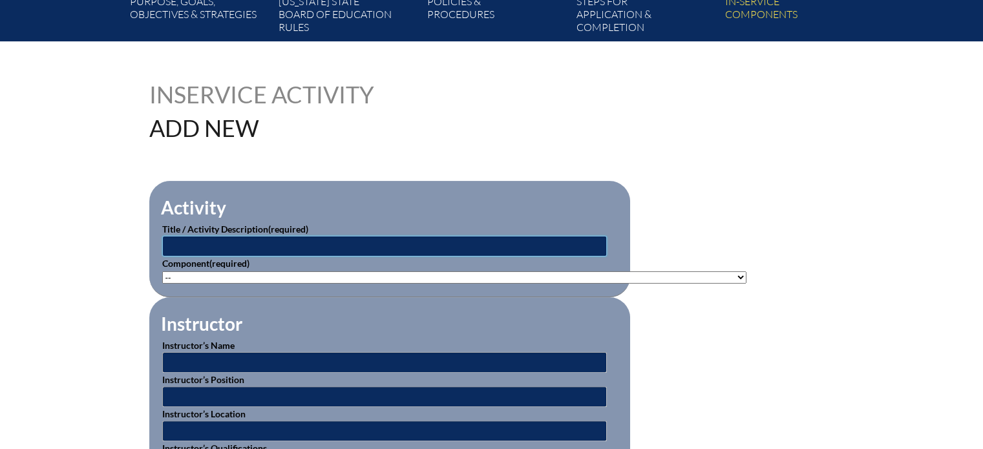
click at [520, 246] on input "text" at bounding box center [384, 246] width 445 height 21
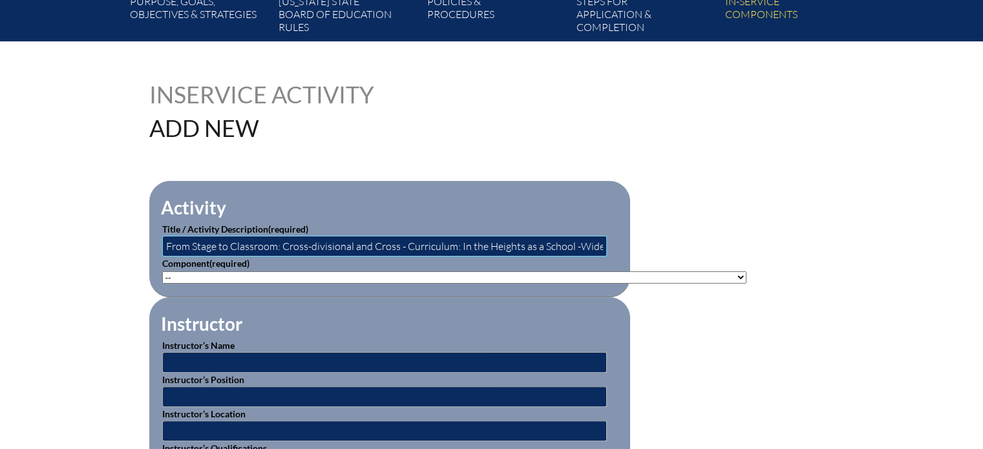
type input "From Stage to Classroom: Cross-divisional and Cross - Curriculum: In the Height…"
click at [446, 273] on select"]"] "-- [PHONE_NUMBER]: Appropriate Art Activities [PHONE_NUMBER]: Concept and Art P…" at bounding box center [454, 277] width 584 height 12
select select"]"] "136091"
click at [162, 271] on select"]"] "-- [PHONE_NUMBER]: Appropriate Art Activities [PHONE_NUMBER]: Concept and Art P…" at bounding box center [454, 277] width 584 height 12
click at [299, 360] on input "text" at bounding box center [384, 362] width 445 height 21
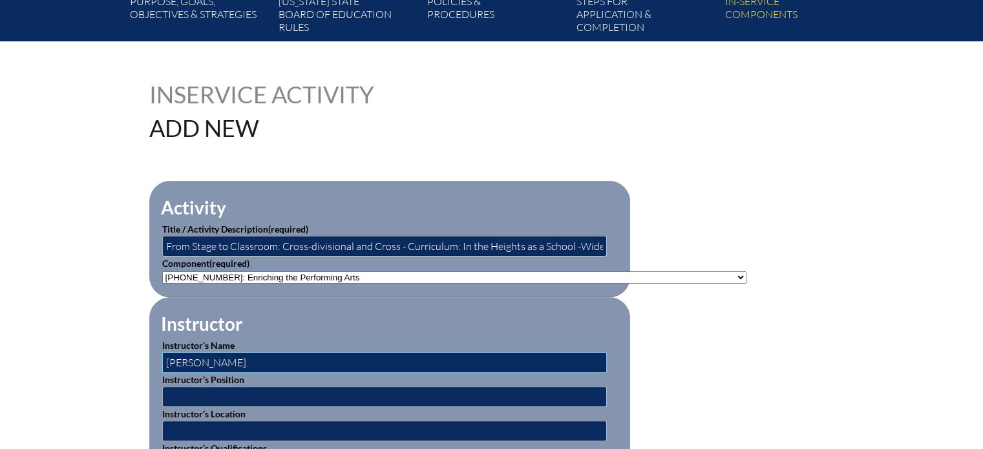
type input "[PERSON_NAME]"
click at [249, 396] on input "text" at bounding box center [384, 396] width 445 height 21
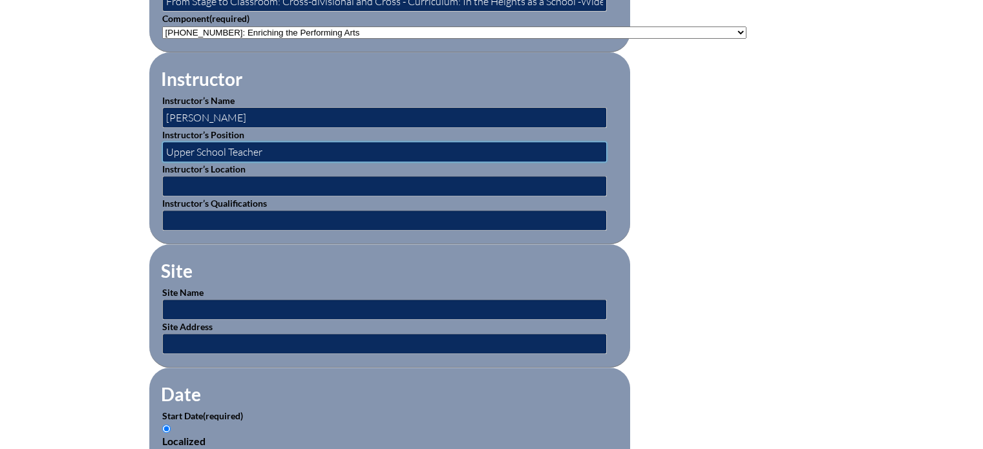
scroll to position [517, 0]
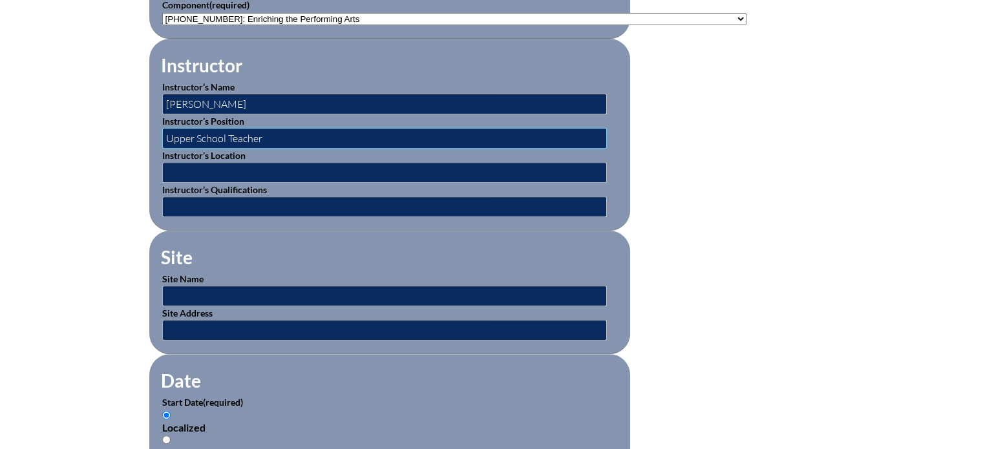
type input "Upper School Teacher"
click at [187, 287] on input "text" at bounding box center [384, 296] width 445 height 21
type input "[GEOGRAPHIC_DATA]"
click at [202, 322] on input "text" at bounding box center [384, 330] width 445 height 21
type input "[STREET_ADDRESS]"
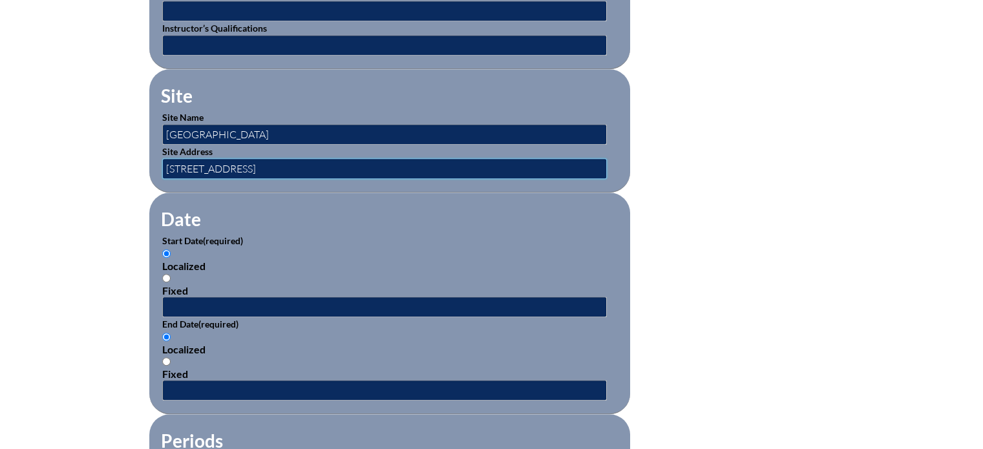
scroll to position [711, 0]
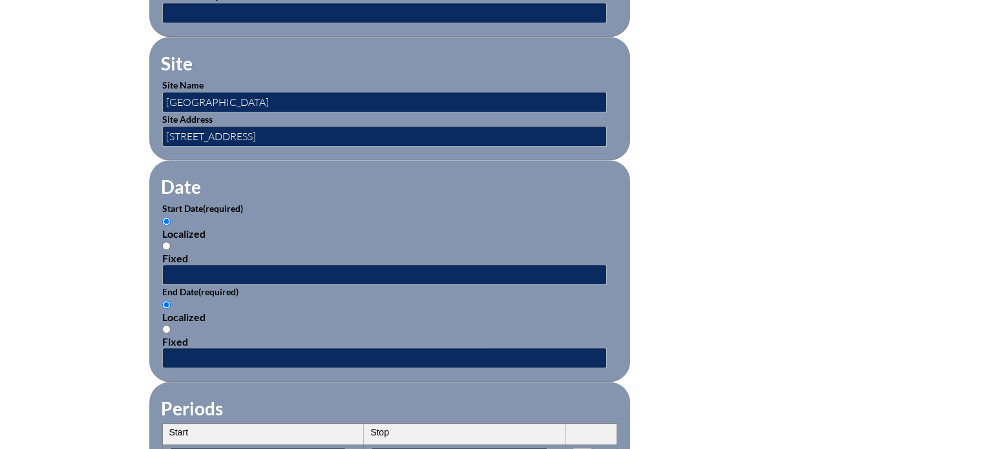
click at [167, 242] on input "Fixed" at bounding box center [166, 246] width 8 height 8
radio input "true"
click at [182, 264] on input "text" at bounding box center [384, 274] width 445 height 21
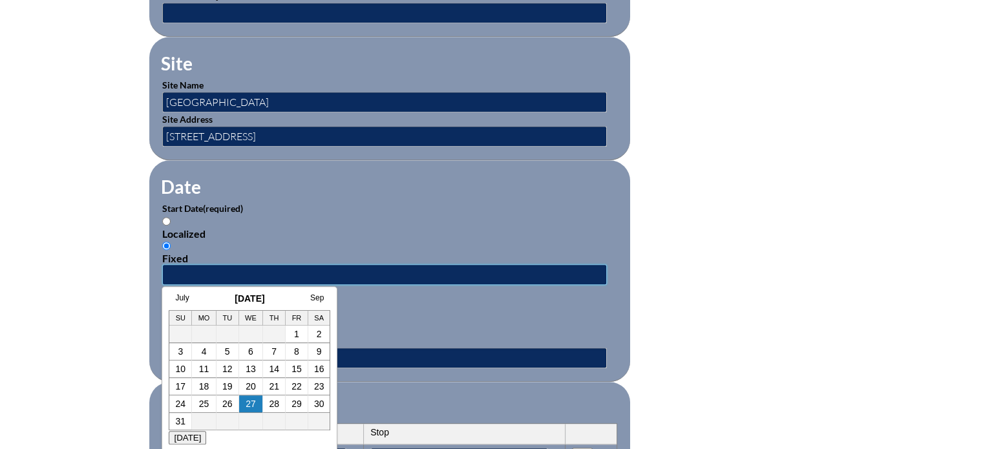
type input "[DATE] 10:30 AM"
click at [420, 311] on div "Localized" at bounding box center [389, 317] width 455 height 12
click at [171, 304] on input "Localized" at bounding box center [166, 304] width 8 height 8
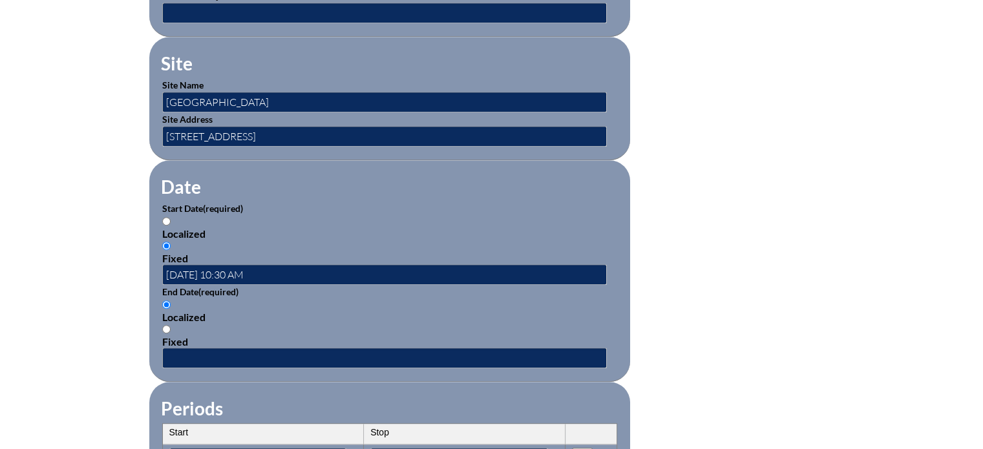
click at [163, 325] on input "Fixed" at bounding box center [166, 329] width 8 height 8
radio input "true"
click at [274, 348] on input "text" at bounding box center [384, 358] width 445 height 21
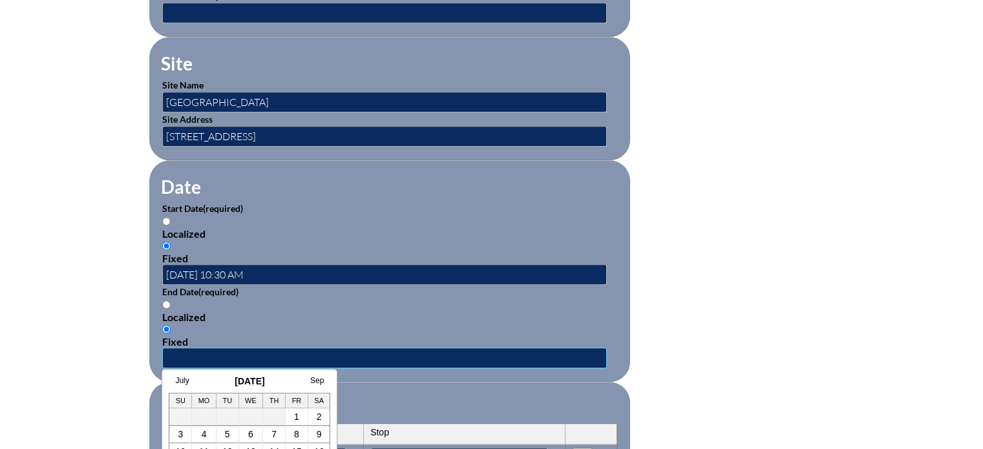
type input "[DATE] 11:30 AM"
click at [370, 299] on div "Localized Fixed" at bounding box center [389, 323] width 455 height 49
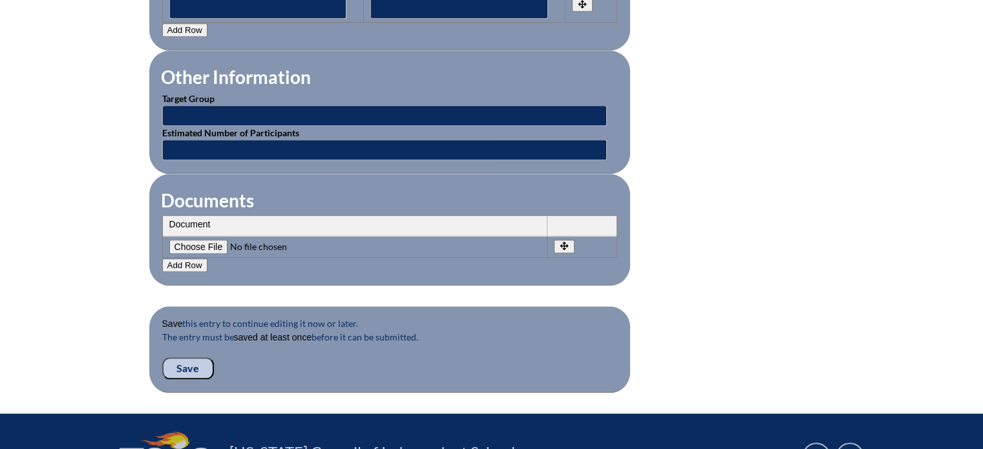
scroll to position [1163, 0]
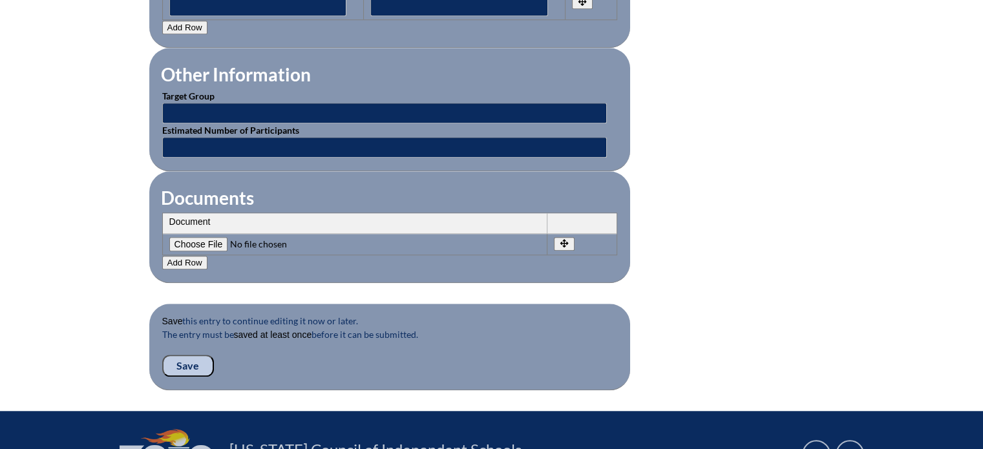
click at [190, 355] on input "Save" at bounding box center [188, 366] width 52 height 22
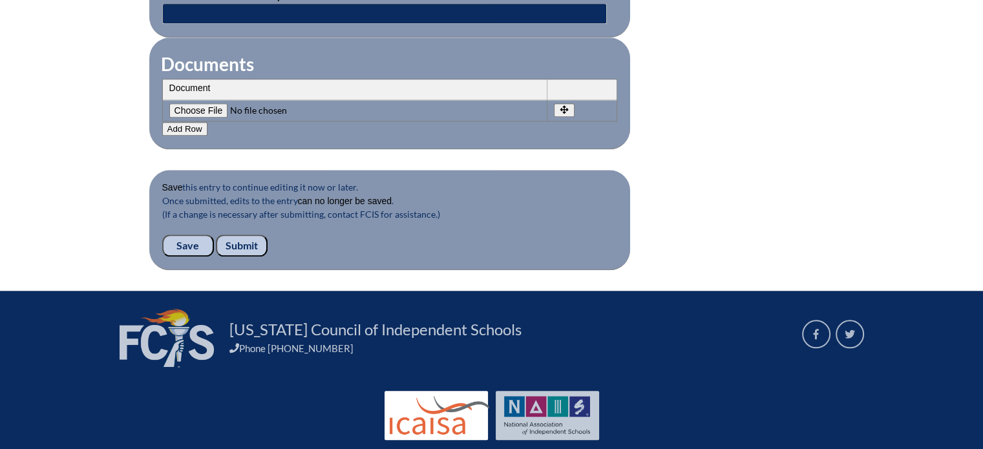
scroll to position [1399, 0]
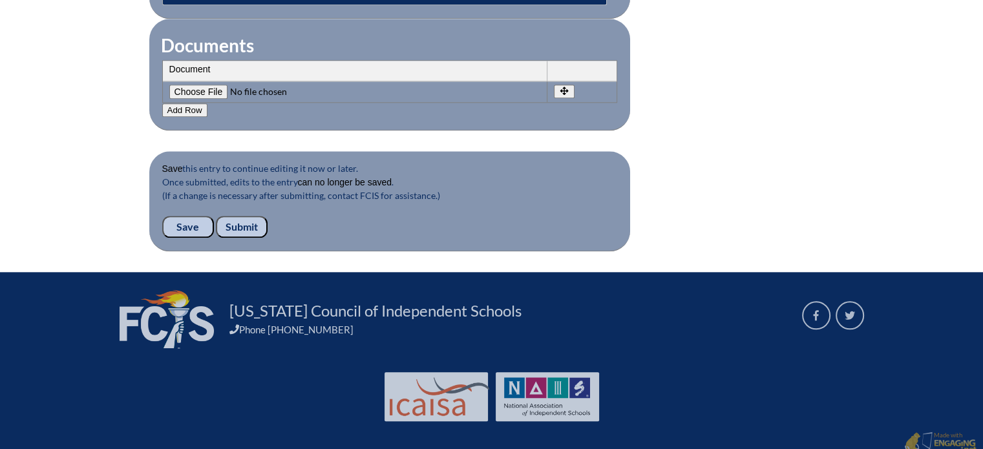
click at [238, 216] on input "Submit" at bounding box center [242, 227] width 52 height 22
